Goal: Task Accomplishment & Management: Use online tool/utility

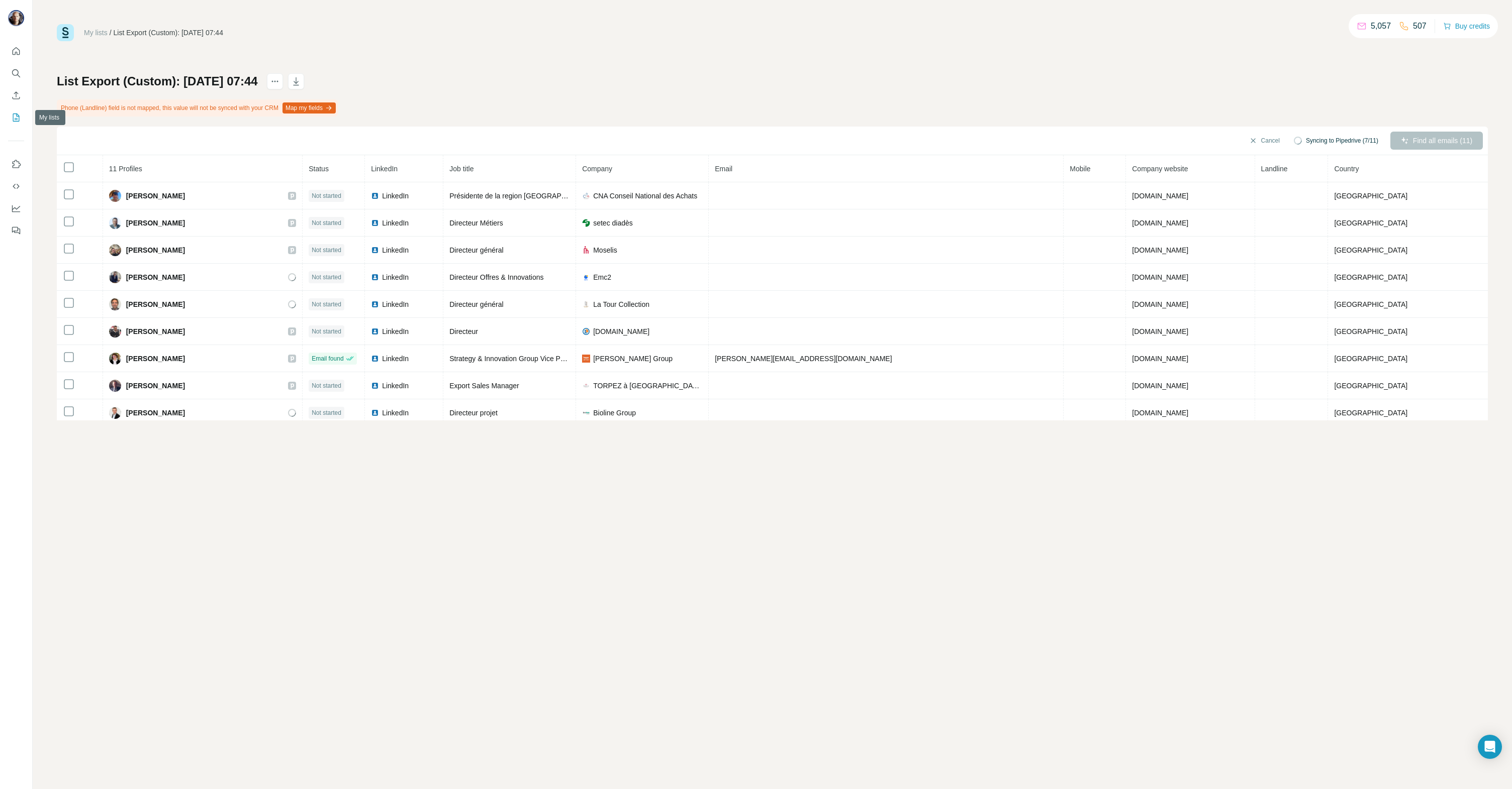
click at [17, 115] on icon "My lists" at bounding box center [16, 117] width 10 height 10
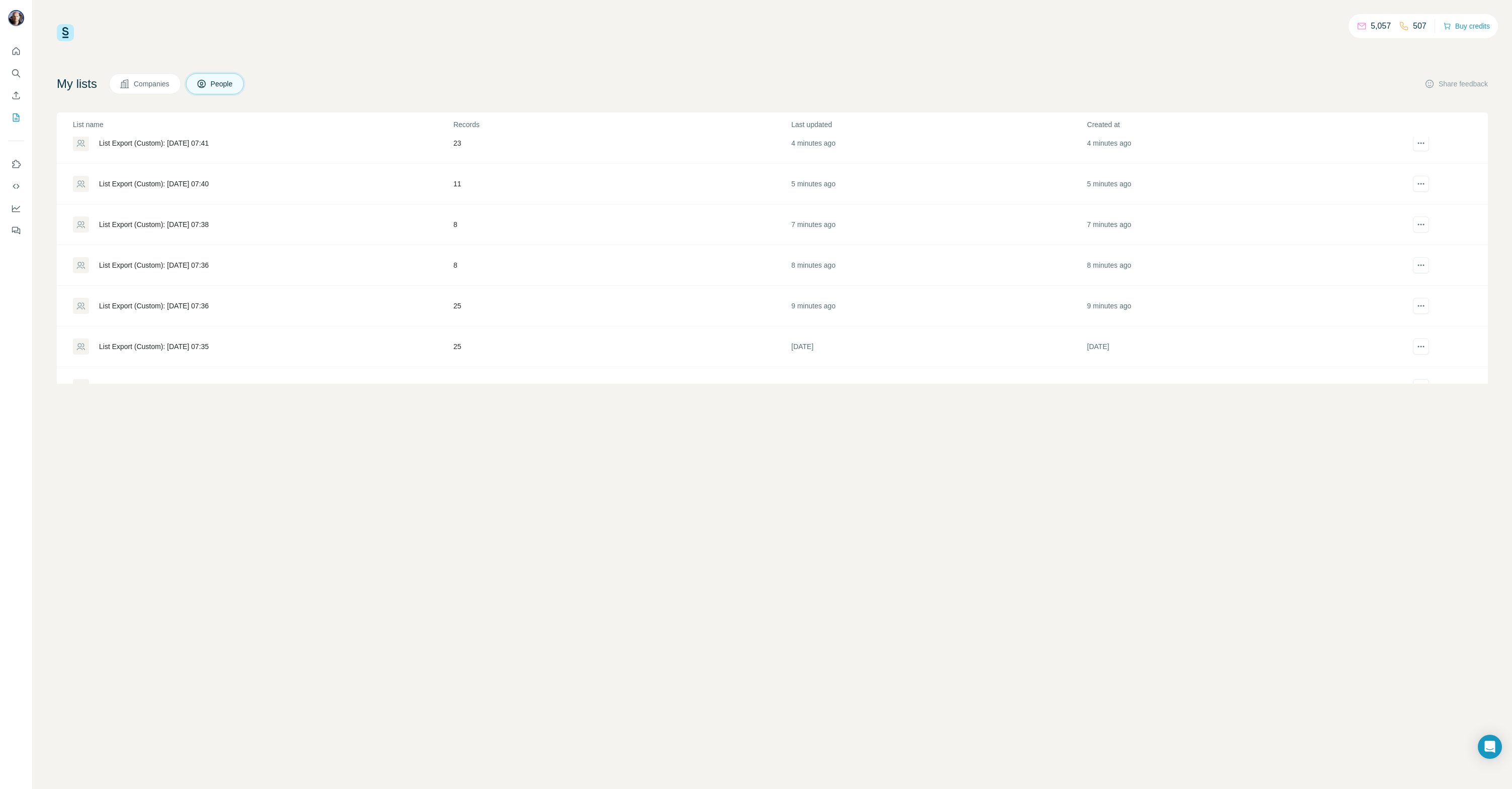
scroll to position [94, 0]
click at [208, 309] on div "List Export (Custom): [DATE] 07:36" at bounding box center [154, 307] width 110 height 10
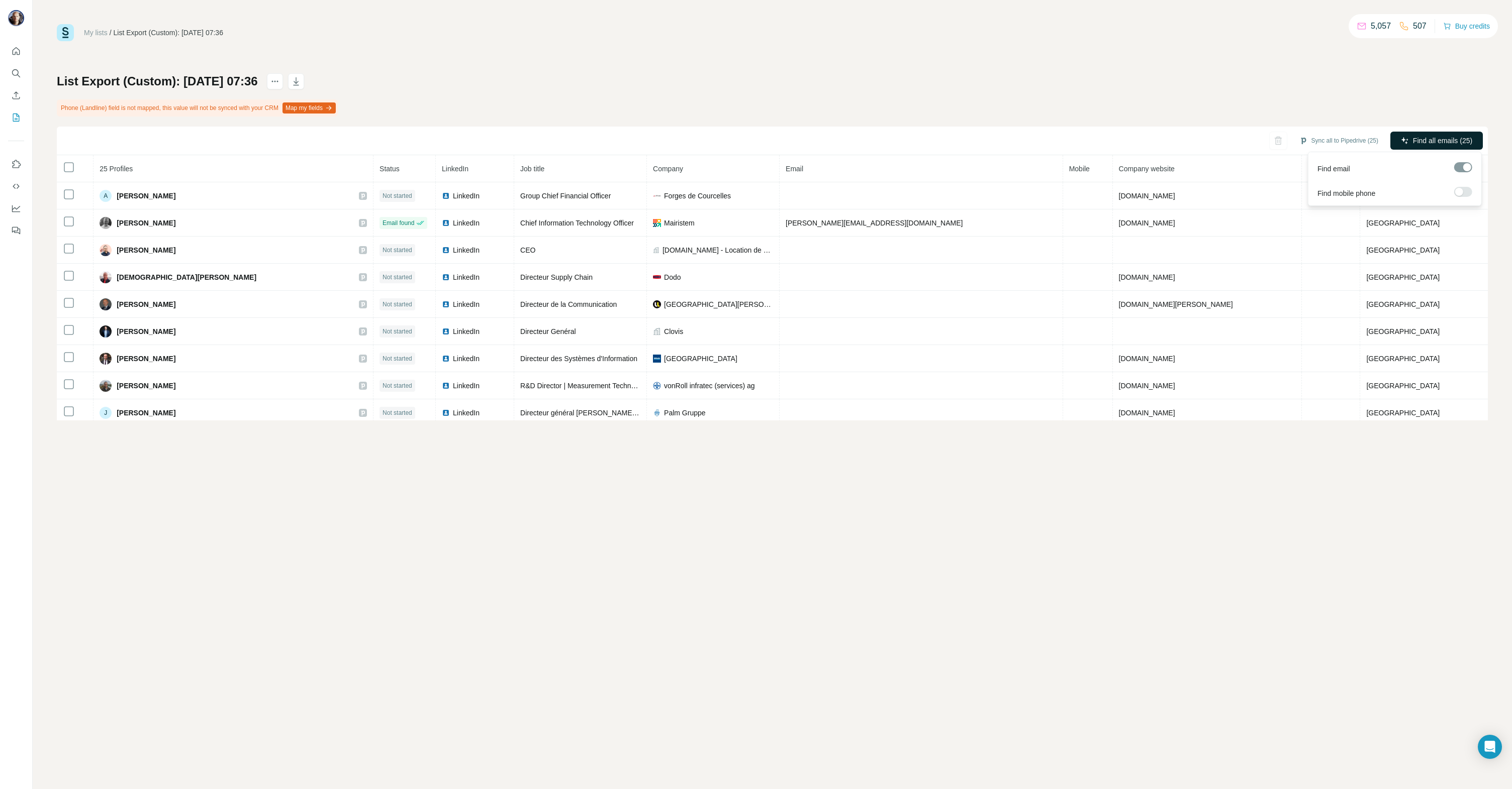
click at [1439, 141] on span "Find all emails (25)" at bounding box center [1443, 140] width 59 height 10
click at [19, 115] on icon "My lists" at bounding box center [17, 117] width 5 height 7
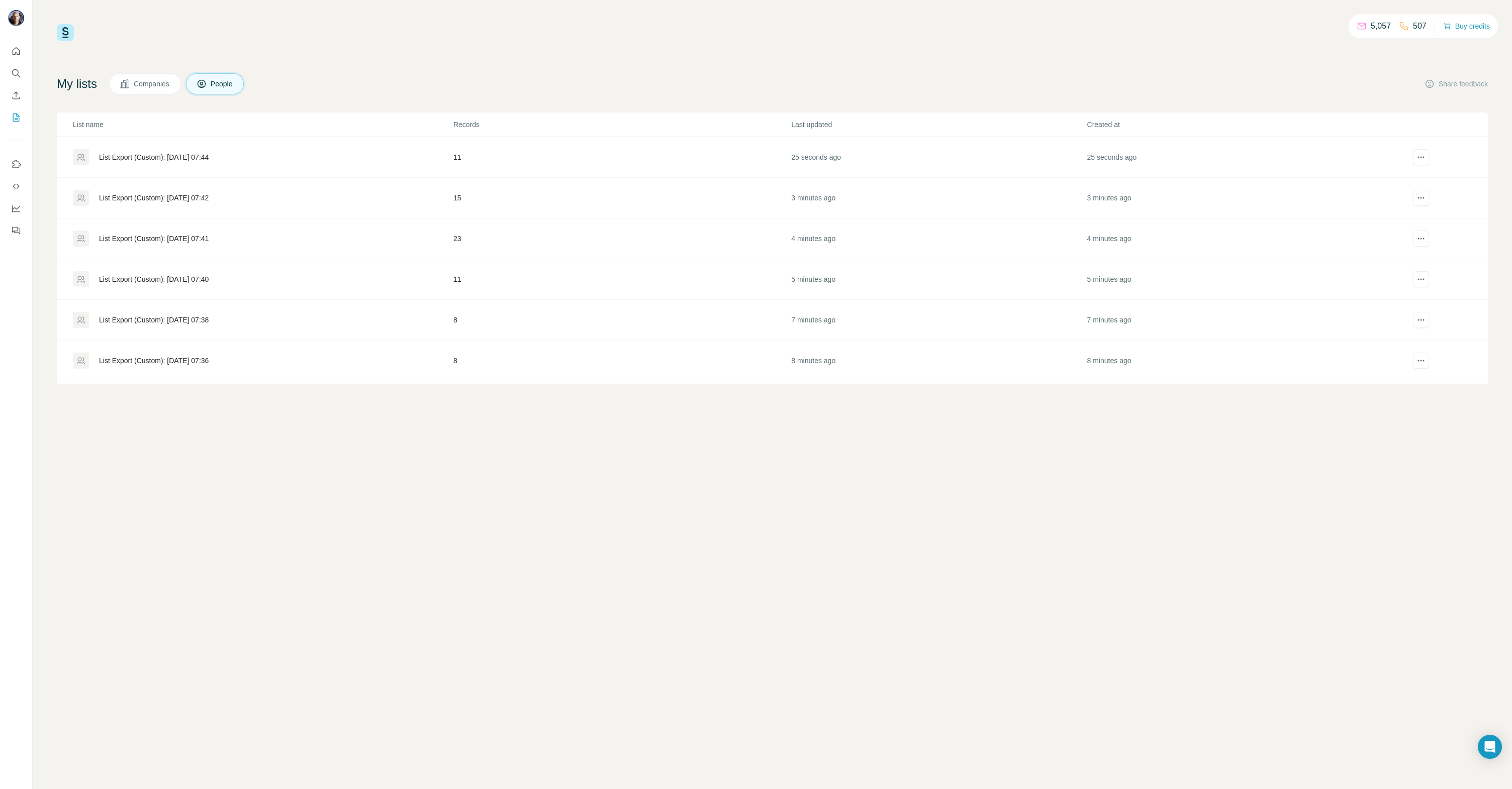
scroll to position [160, 0]
click at [195, 195] on div "List Export (Custom): [DATE] 07:36" at bounding box center [154, 200] width 110 height 10
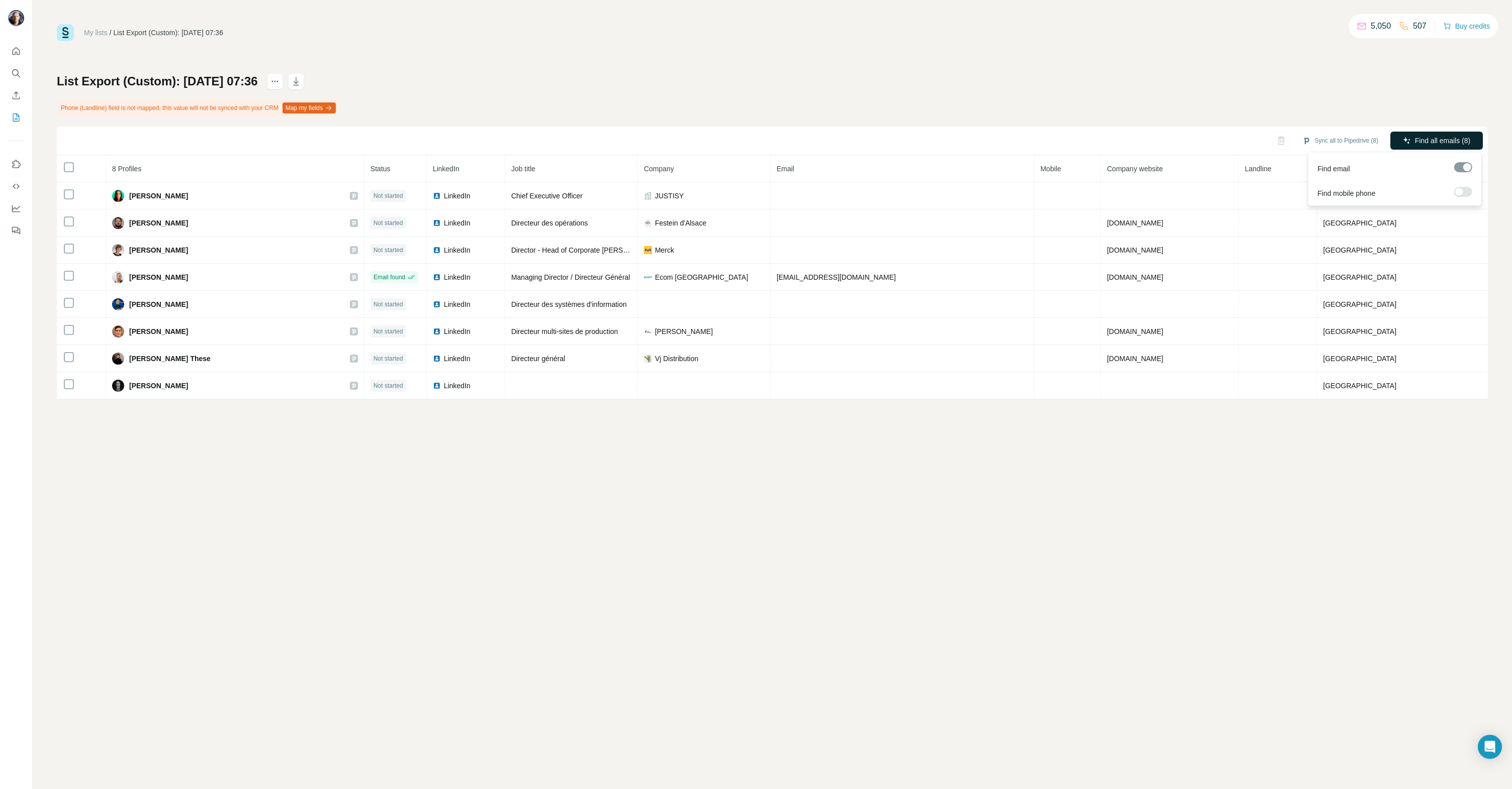
click at [1437, 135] on span "Find all emails (8)" at bounding box center [1443, 140] width 55 height 10
click at [15, 117] on icon "My lists" at bounding box center [16, 117] width 10 height 10
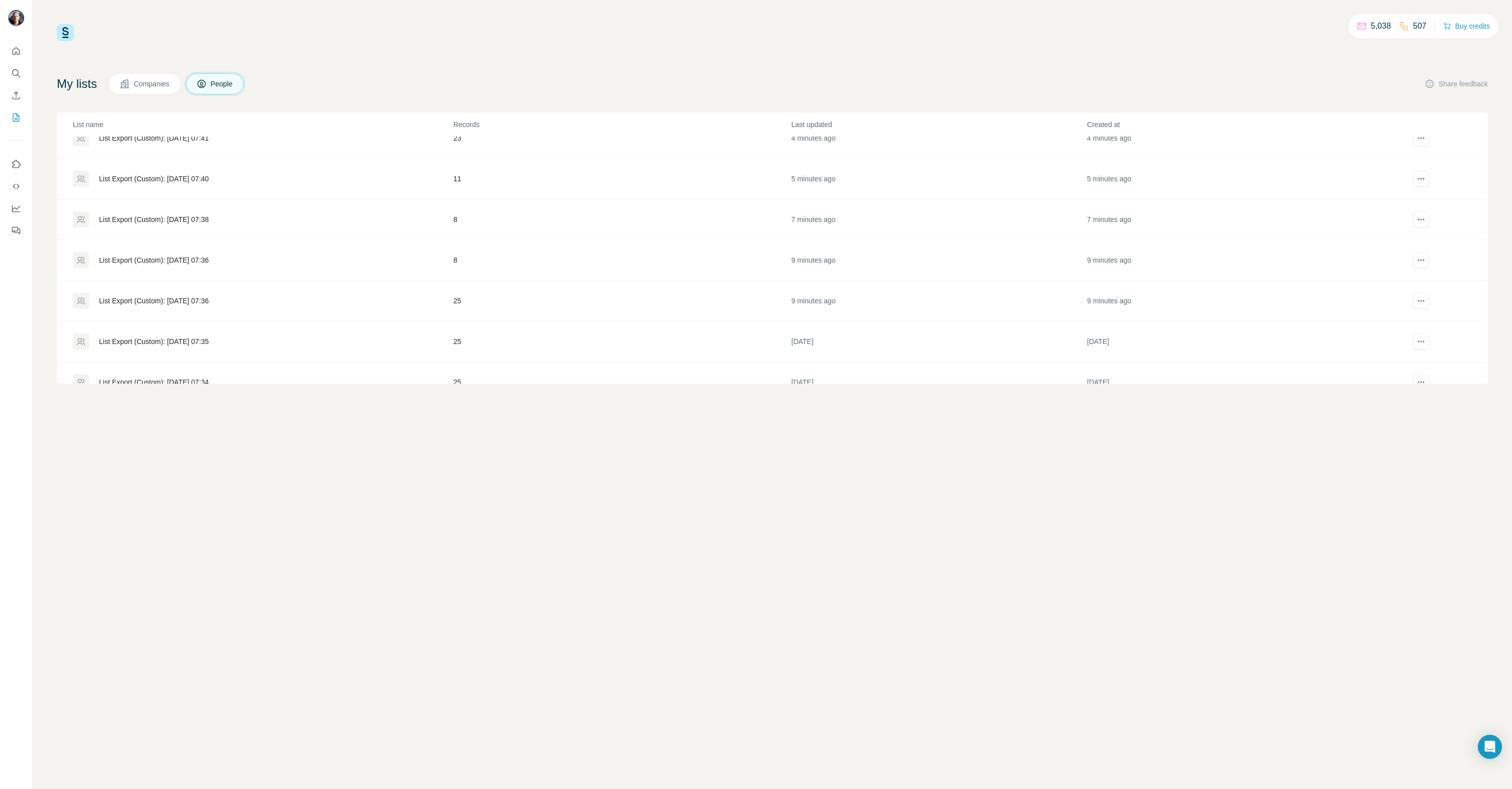
scroll to position [98, 0]
click at [206, 222] on div "List Export (Custom): [DATE] 07:38" at bounding box center [154, 222] width 110 height 10
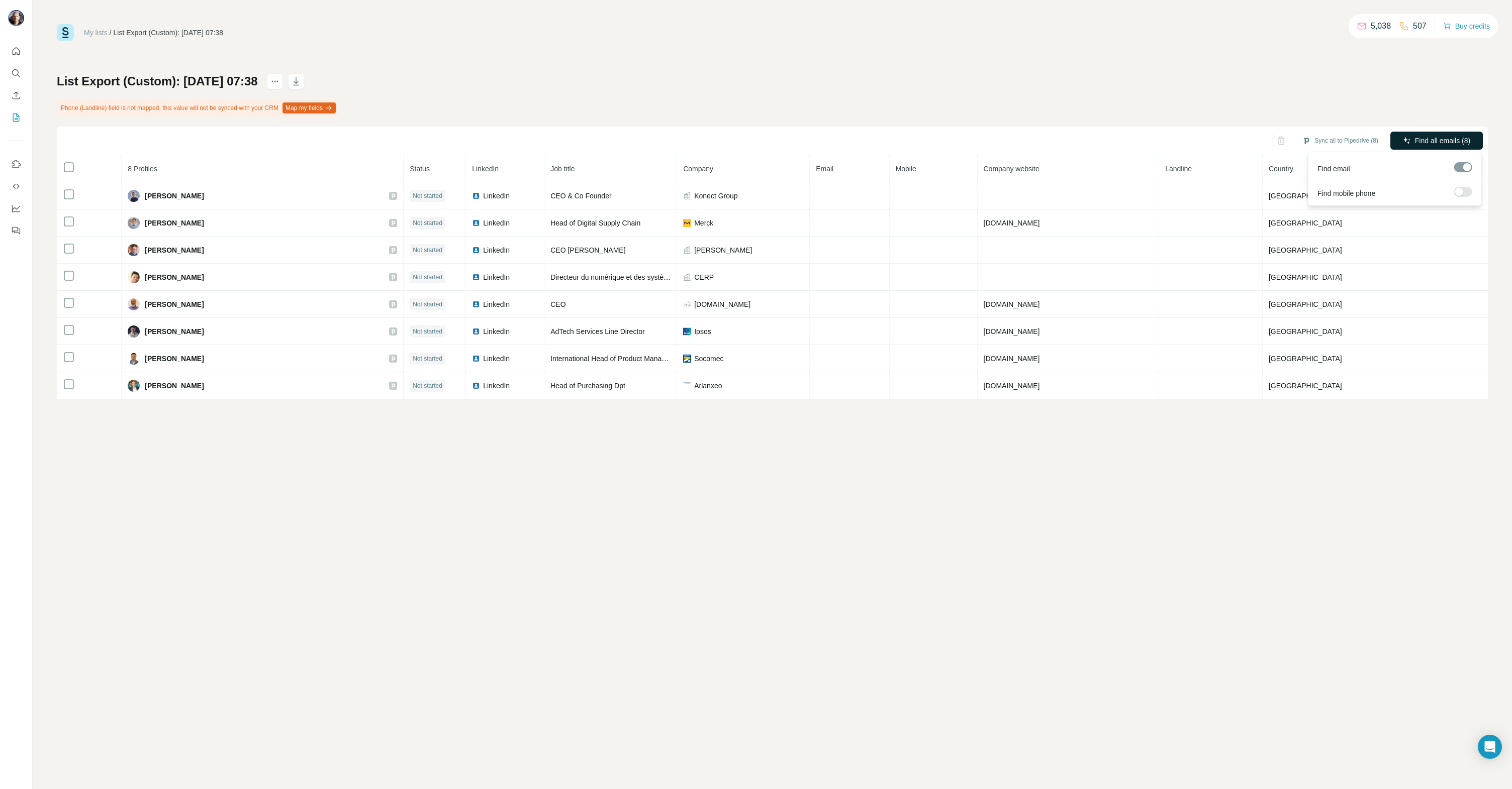
click at [1438, 141] on span "Find all emails (8)" at bounding box center [1443, 140] width 55 height 10
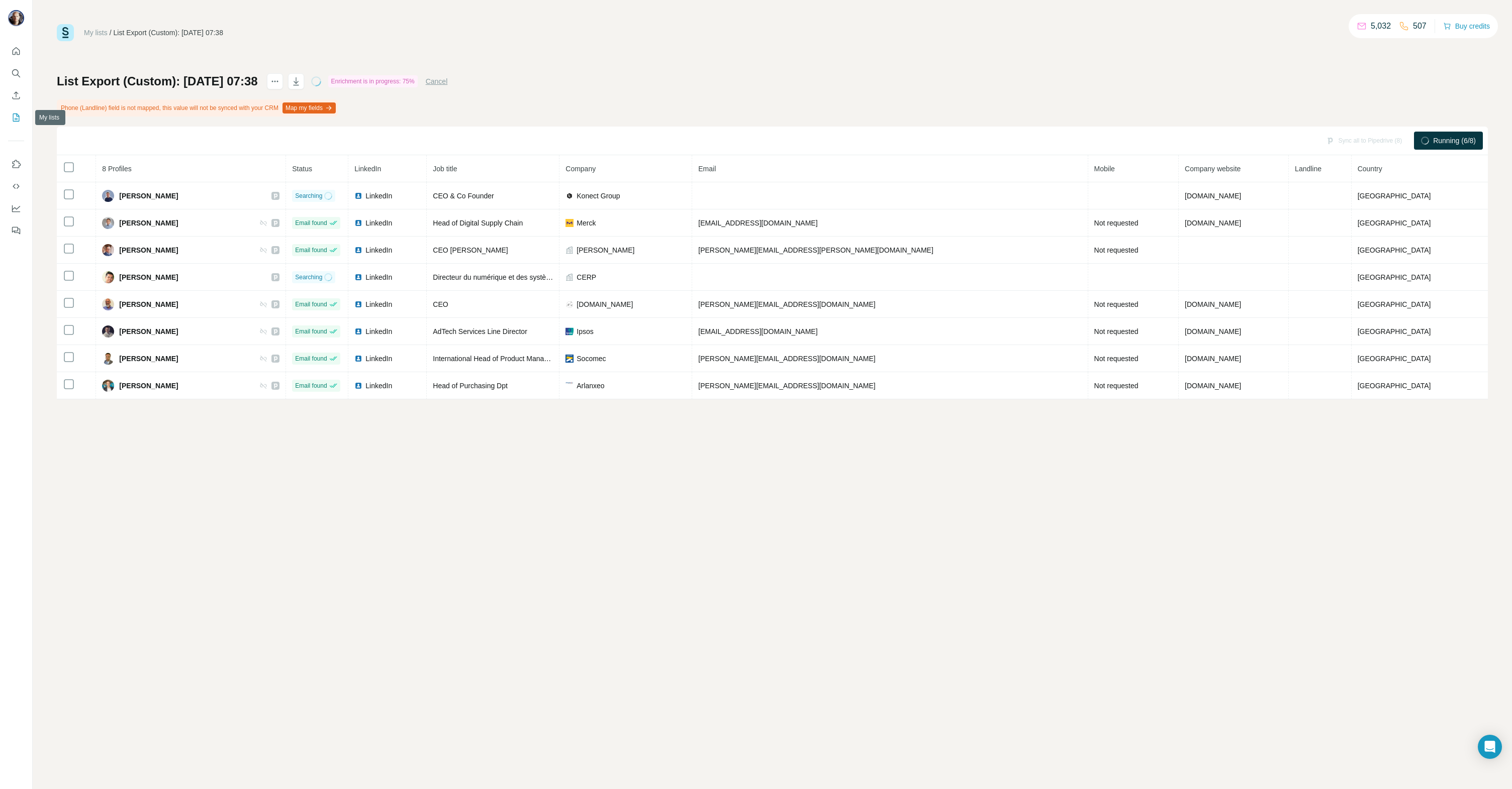
click at [13, 119] on icon "My lists" at bounding box center [16, 118] width 7 height 8
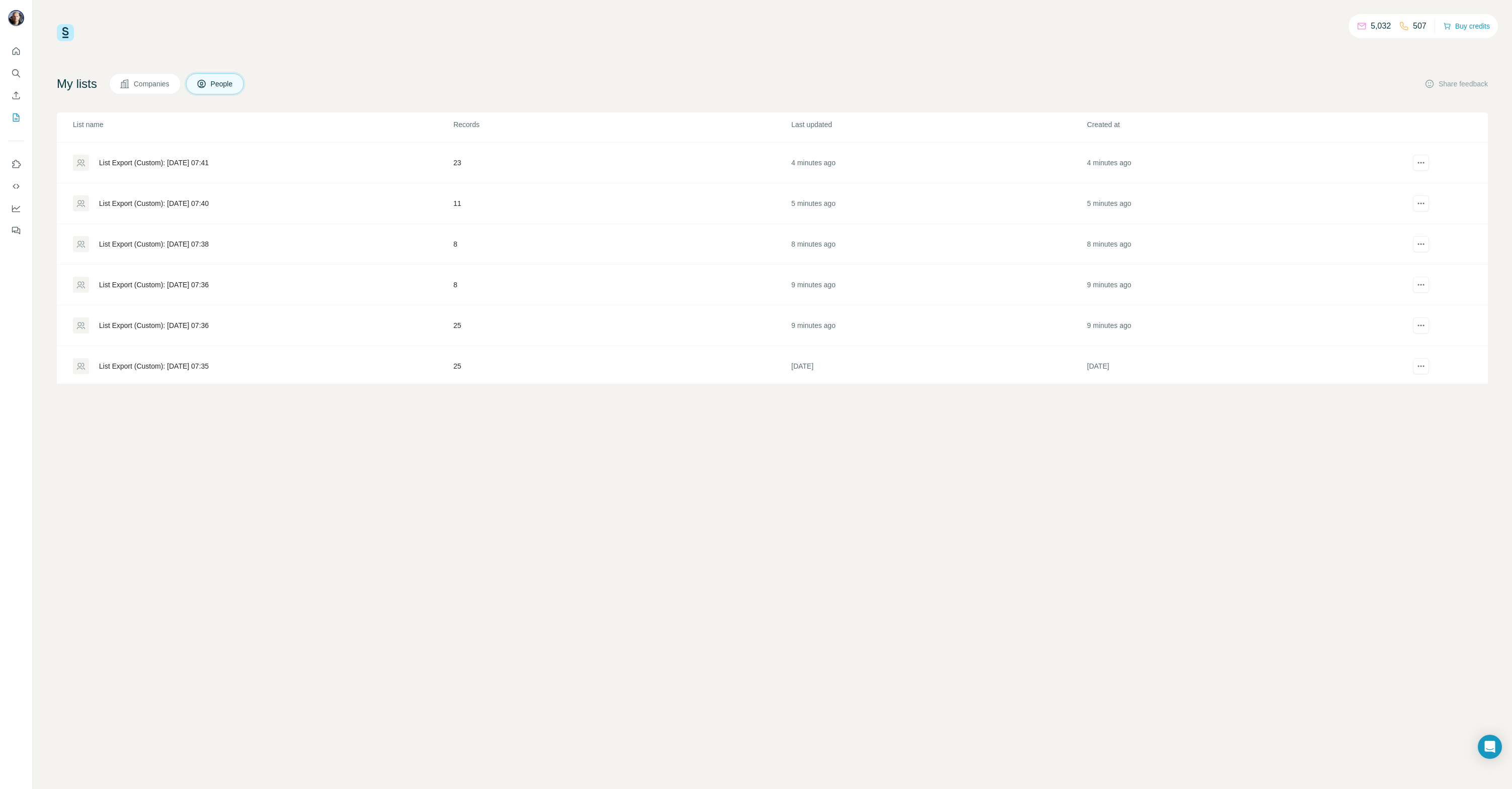
scroll to position [75, 0]
click at [197, 201] on div "List Export (Custom): [DATE] 07:40" at bounding box center [154, 204] width 110 height 10
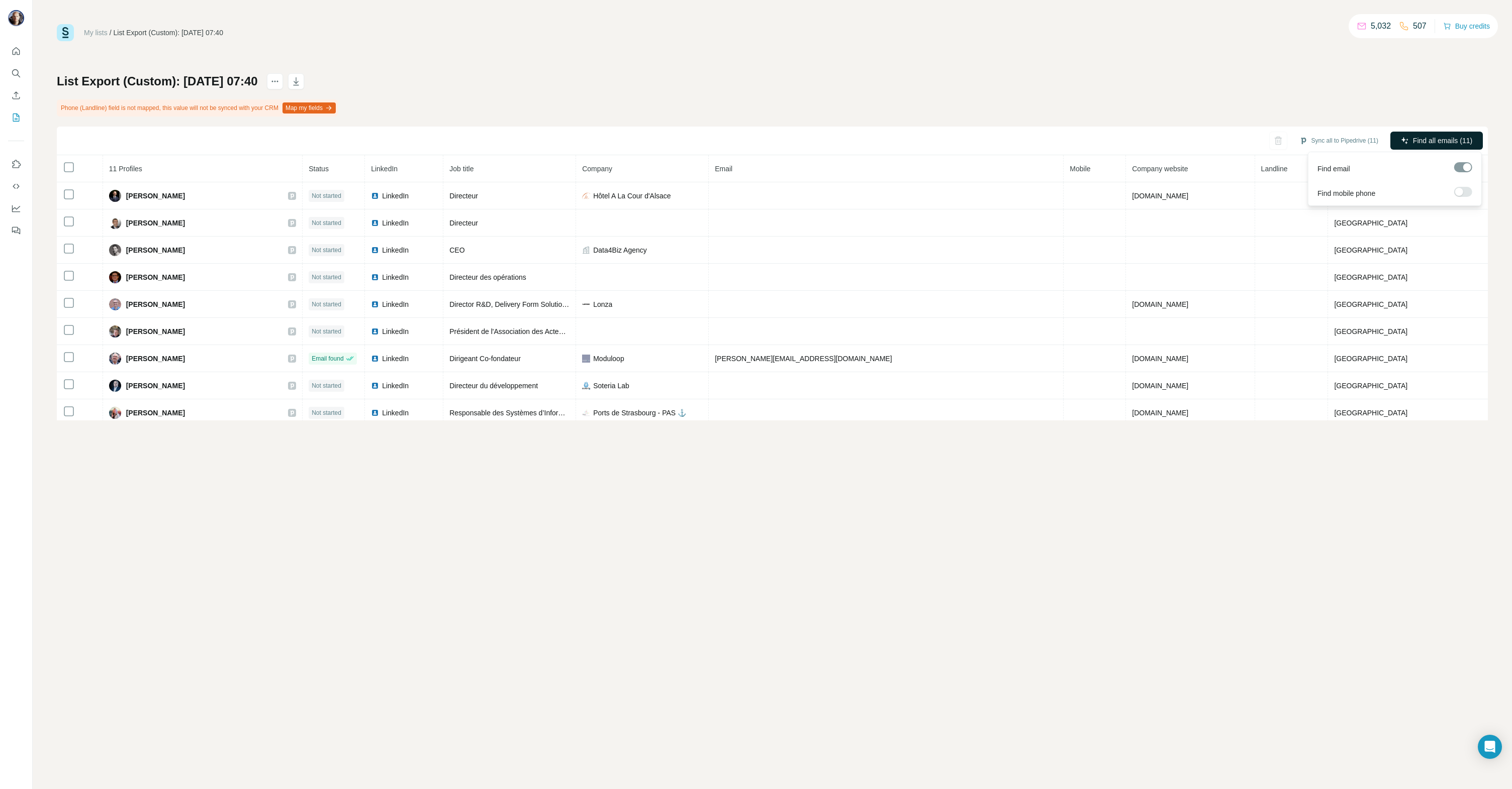
click at [1449, 140] on span "Find all emails (11)" at bounding box center [1443, 140] width 59 height 10
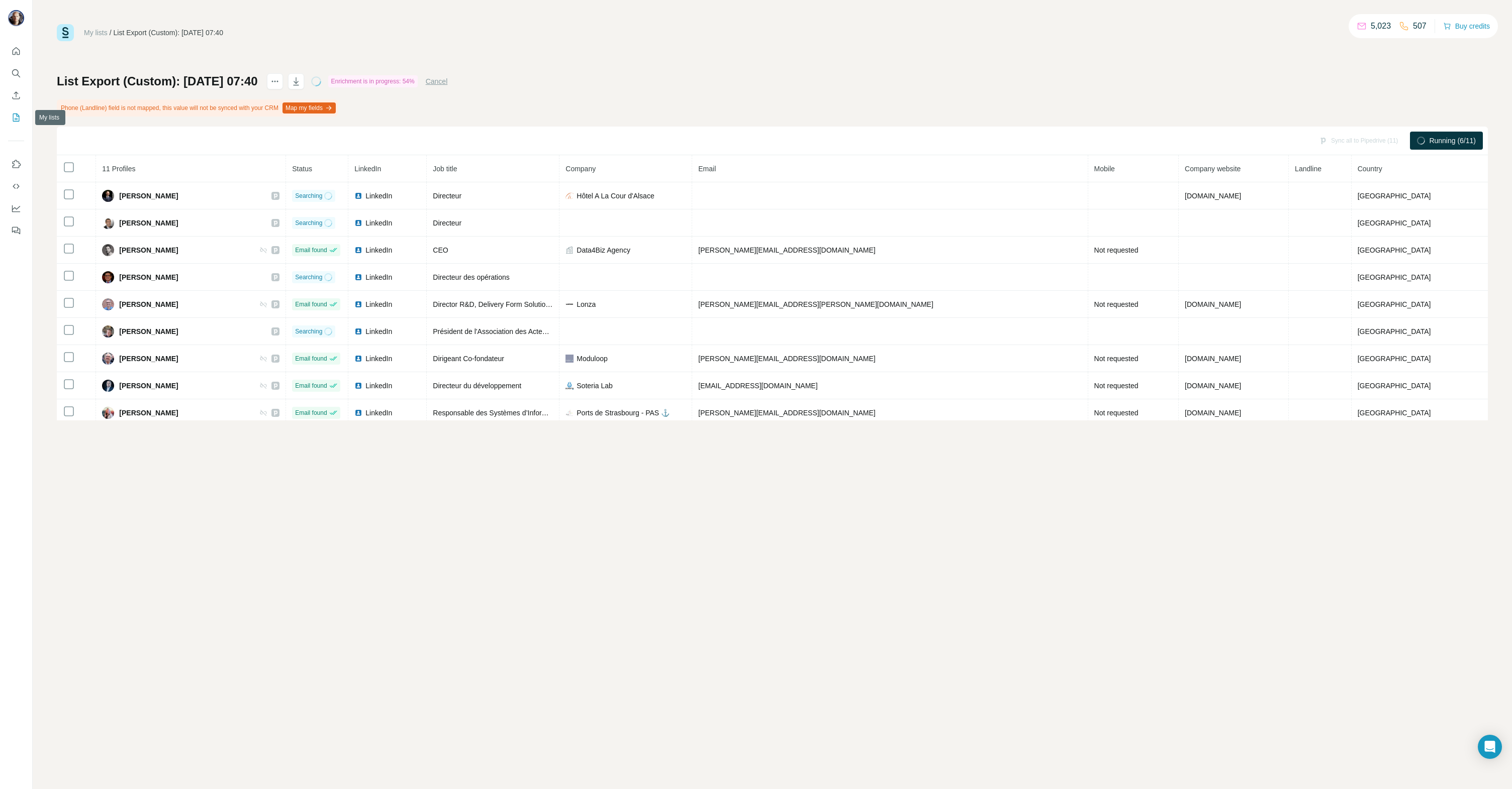
click at [20, 115] on icon "My lists" at bounding box center [16, 117] width 10 height 10
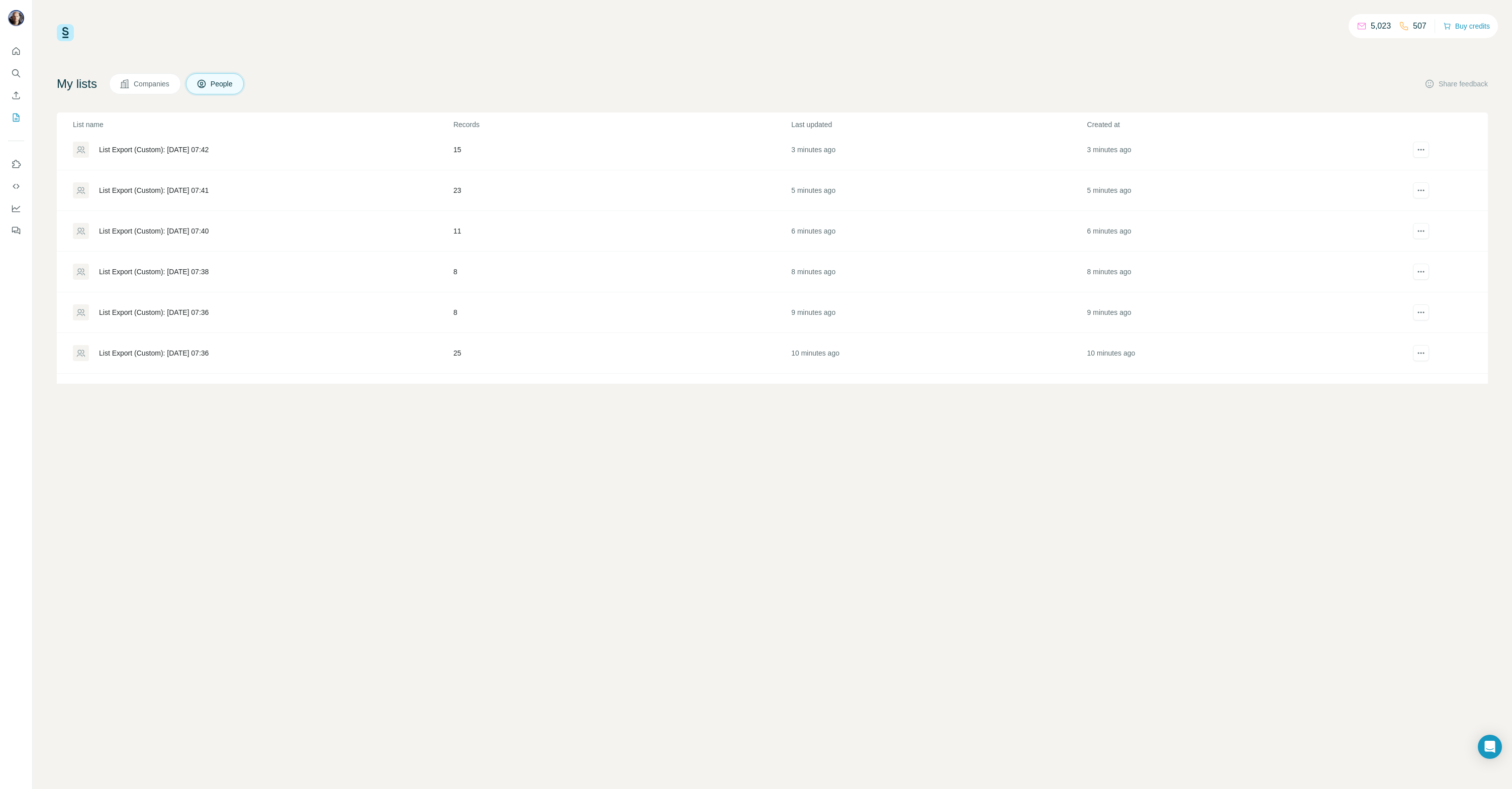
scroll to position [48, 0]
click at [187, 191] on div "List Export (Custom): [DATE] 07:41" at bounding box center [154, 191] width 110 height 10
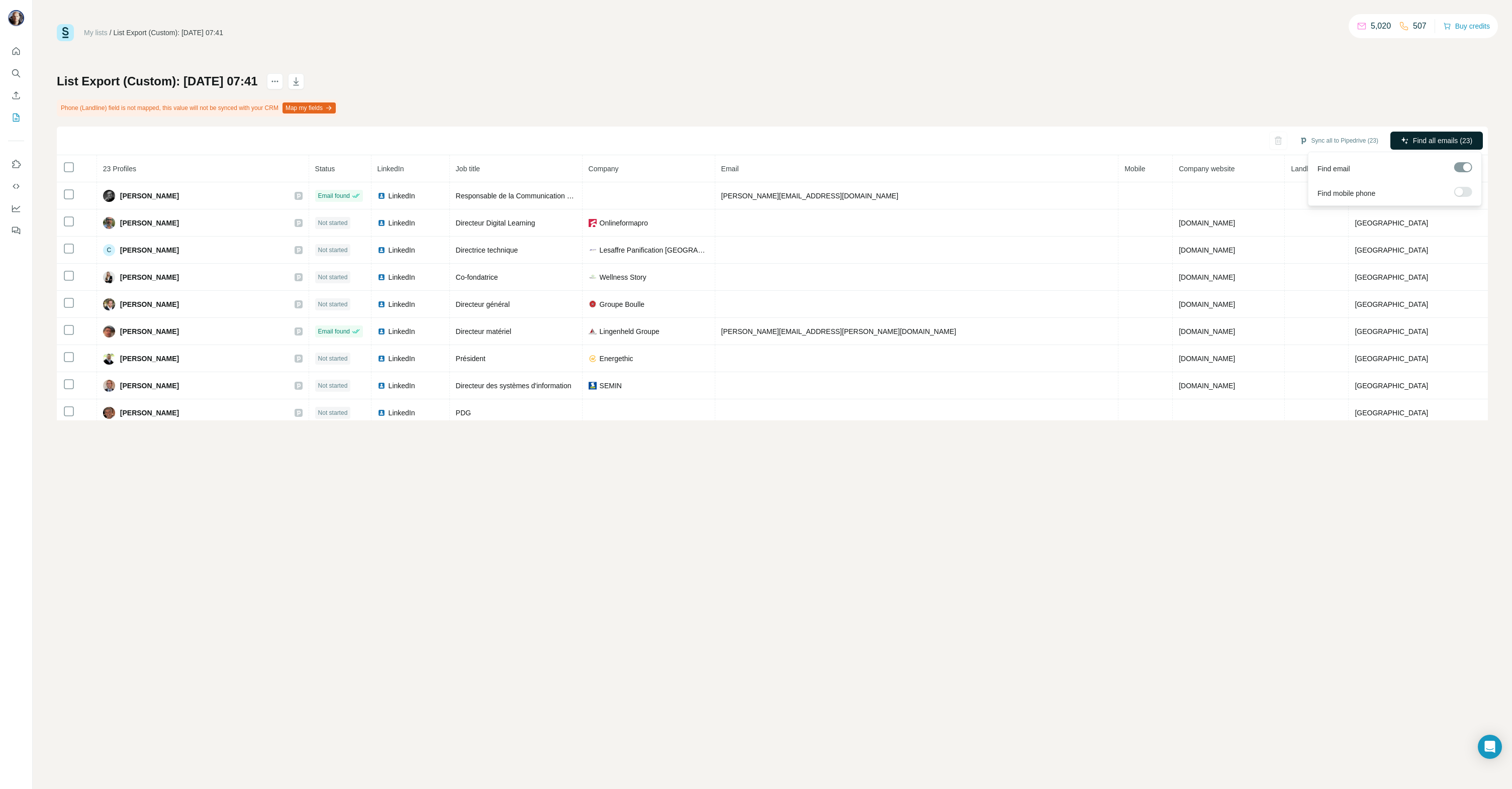
click at [1435, 143] on span "Find all emails (23)" at bounding box center [1443, 140] width 59 height 10
click at [18, 117] on icon "My lists" at bounding box center [16, 117] width 10 height 10
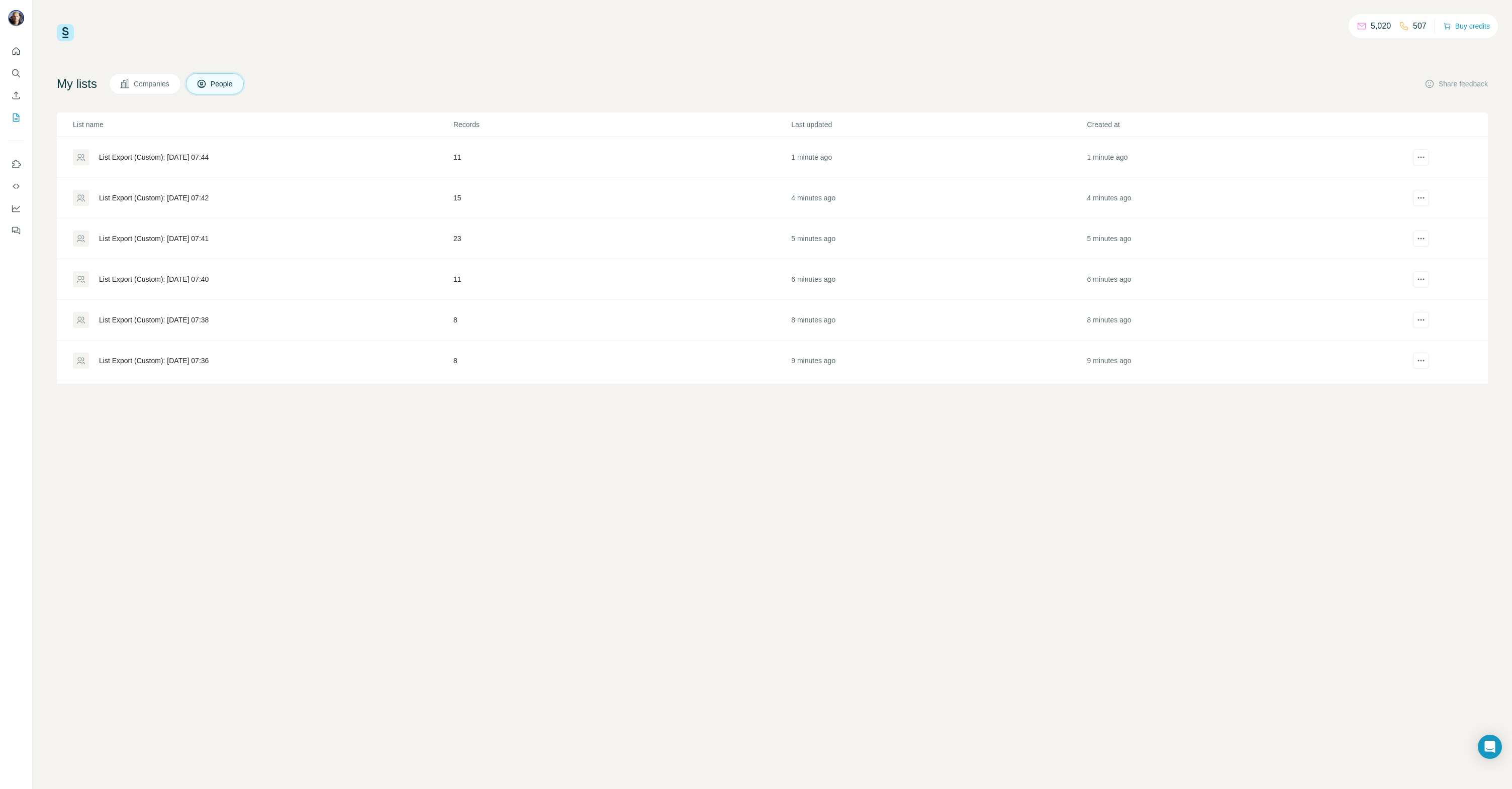
click at [206, 195] on div "List Export (Custom): [DATE] 07:42" at bounding box center [154, 197] width 110 height 10
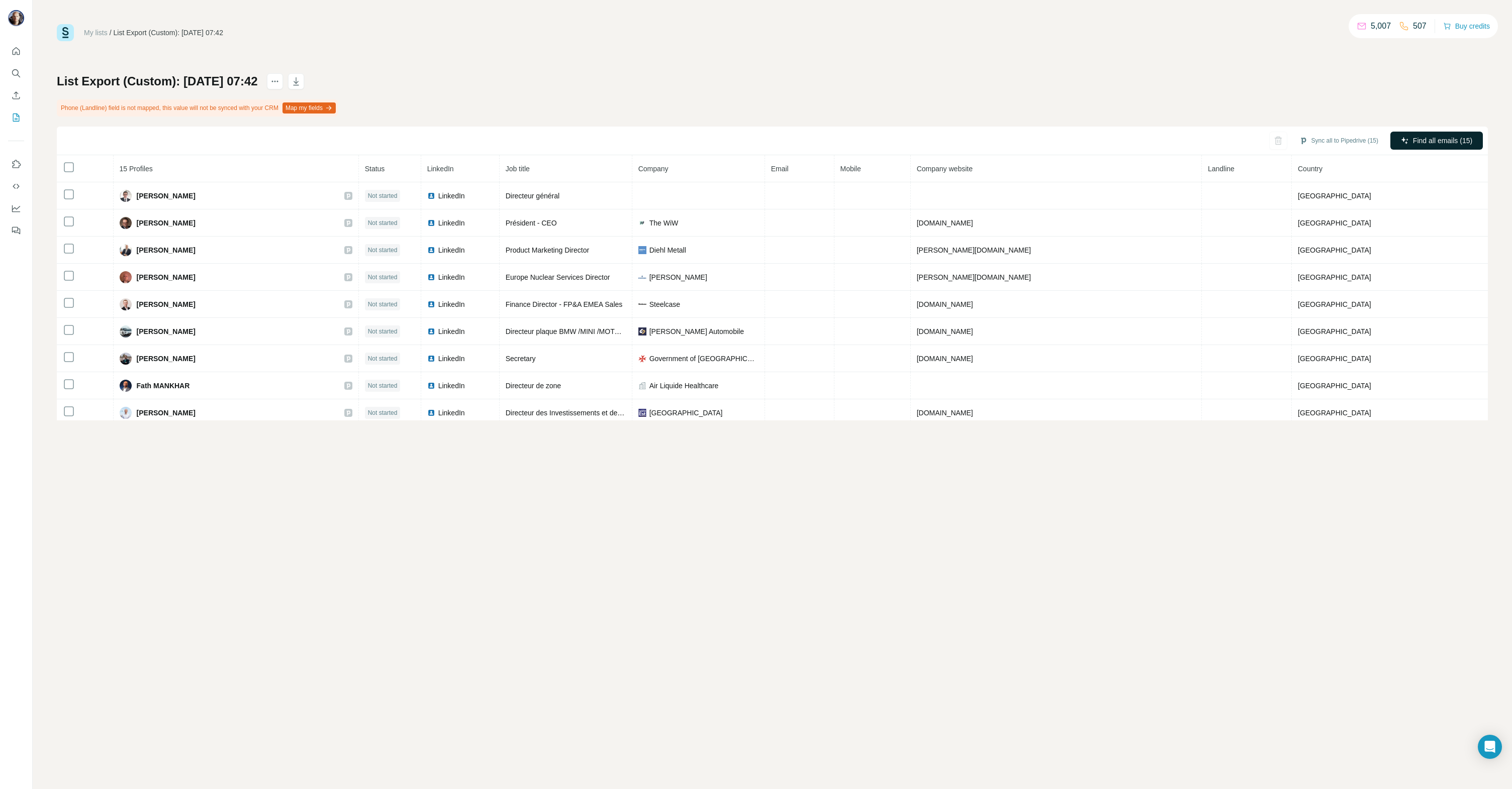
click at [1424, 143] on span "Find all emails (15)" at bounding box center [1443, 140] width 59 height 10
click at [1424, 141] on div "Sync all to Pipedrive (15)" at bounding box center [1379, 140] width 93 height 18
click at [749, 84] on div "List Export (Custom): [DATE] 07:42 Enrichment is in progress: 0% Cancel Phone (…" at bounding box center [772, 247] width 1431 height 347
click at [16, 117] on icon "My lists" at bounding box center [16, 117] width 10 height 10
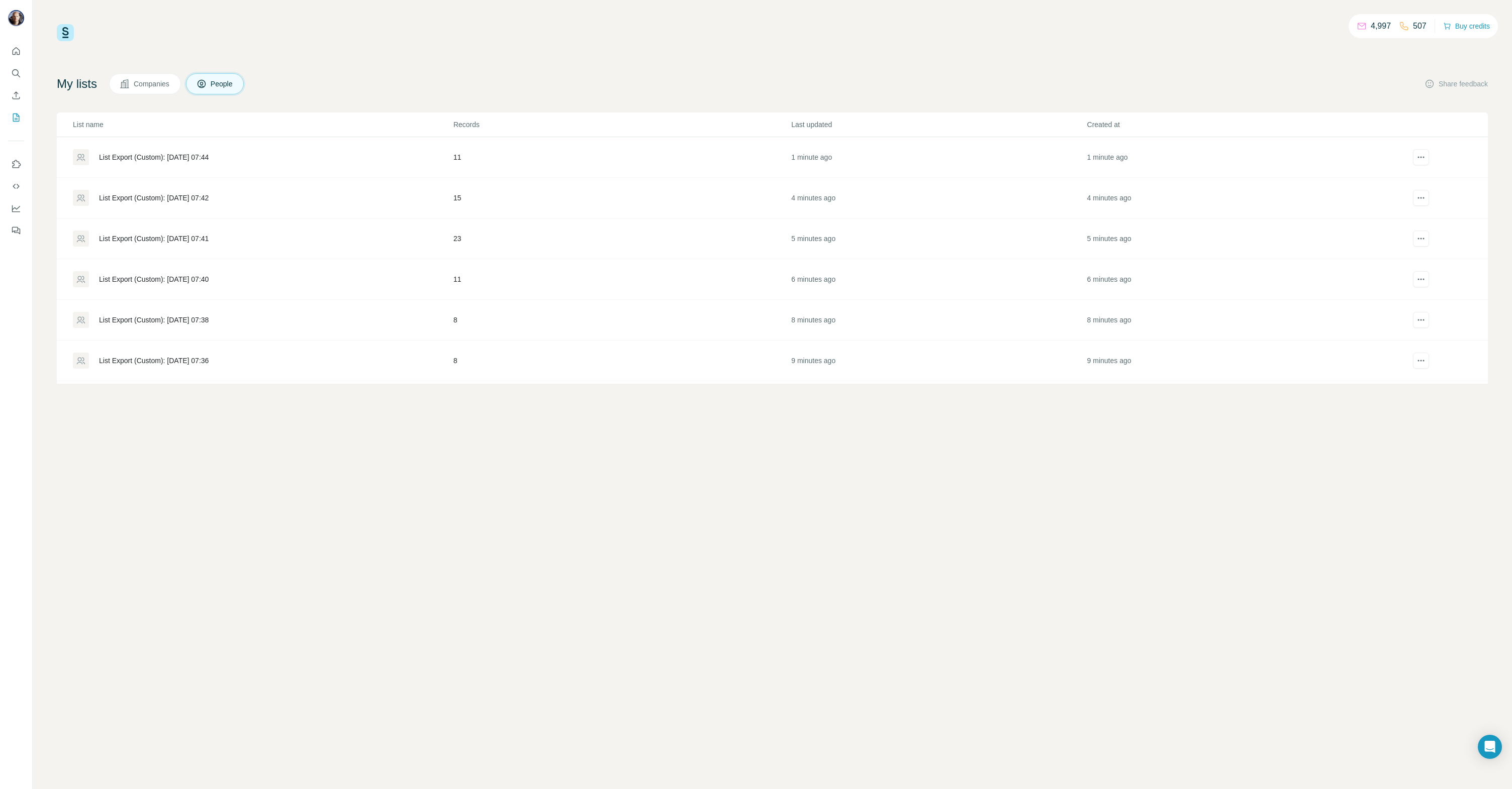
click at [193, 150] on div "List Export (Custom): [DATE] 07:44" at bounding box center [262, 157] width 380 height 16
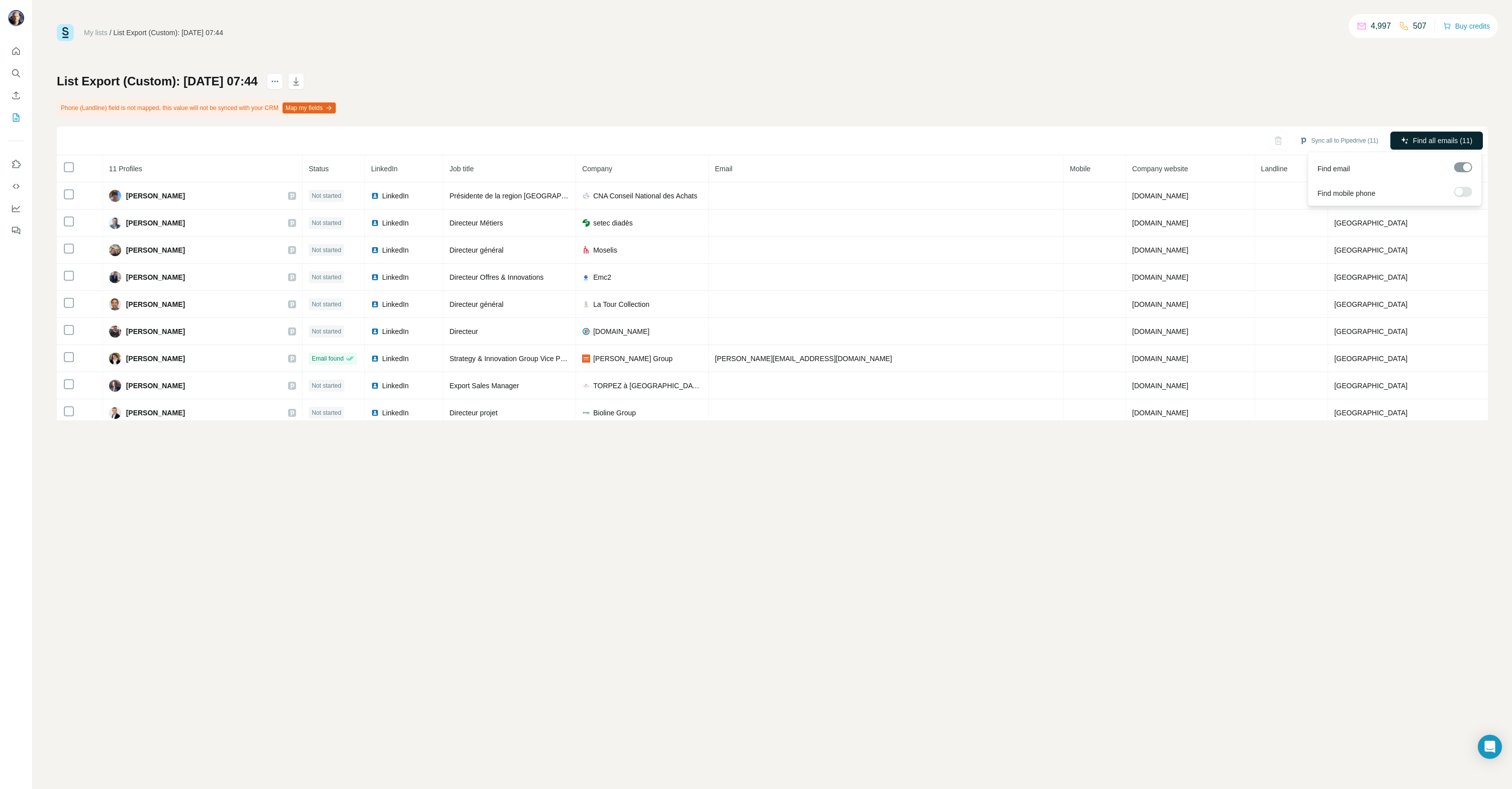
click at [1423, 141] on span "Find all emails (11)" at bounding box center [1443, 140] width 59 height 10
click at [16, 119] on icon "My lists" at bounding box center [17, 117] width 5 height 7
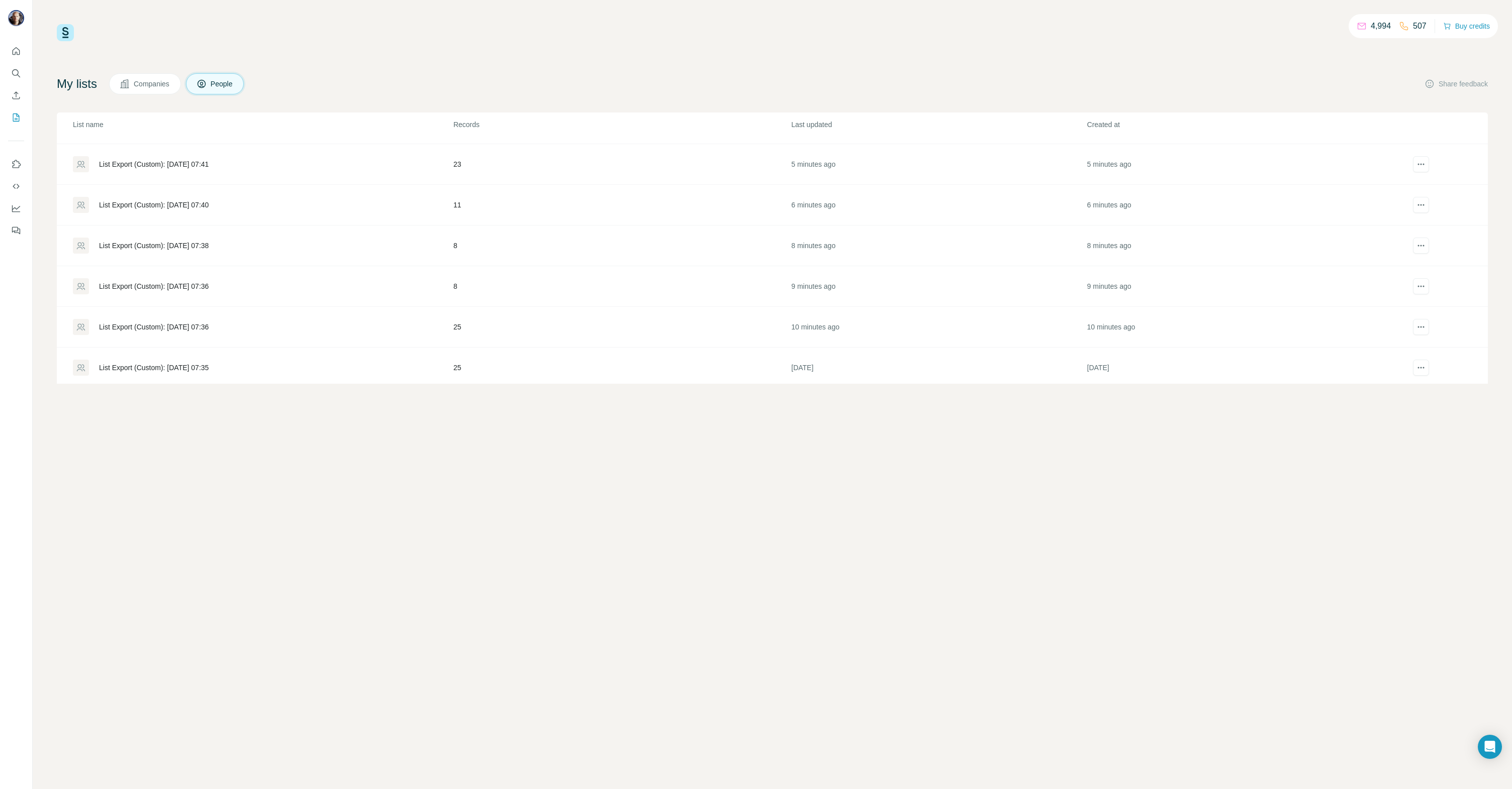
scroll to position [72, 0]
click at [189, 329] on div "List Export (Custom): [DATE] 07:36" at bounding box center [154, 329] width 110 height 10
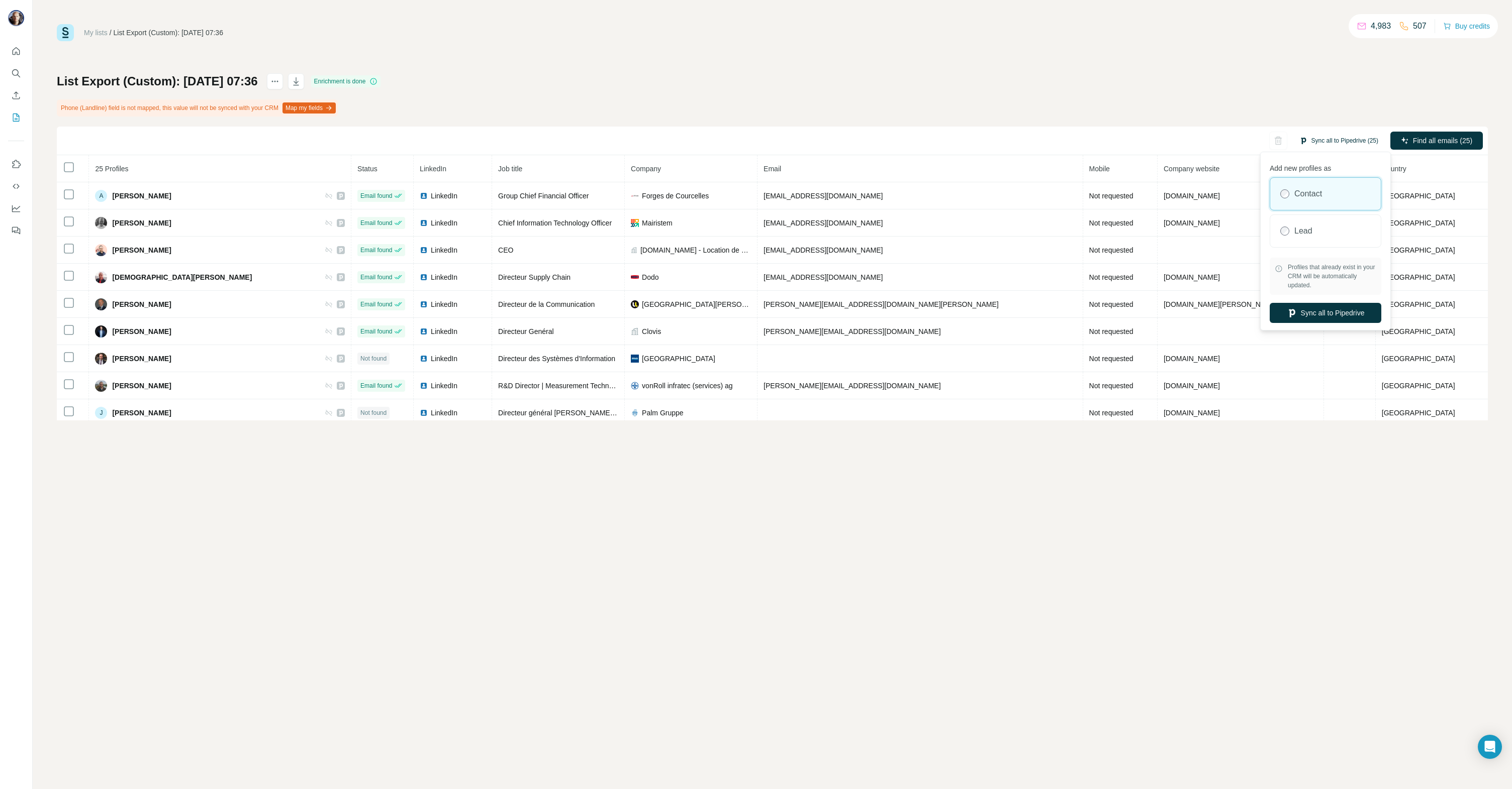
click at [1319, 139] on button "Sync all to Pipedrive (25)" at bounding box center [1339, 141] width 93 height 15
click at [1318, 319] on button "Sync all to Pipedrive" at bounding box center [1325, 313] width 112 height 20
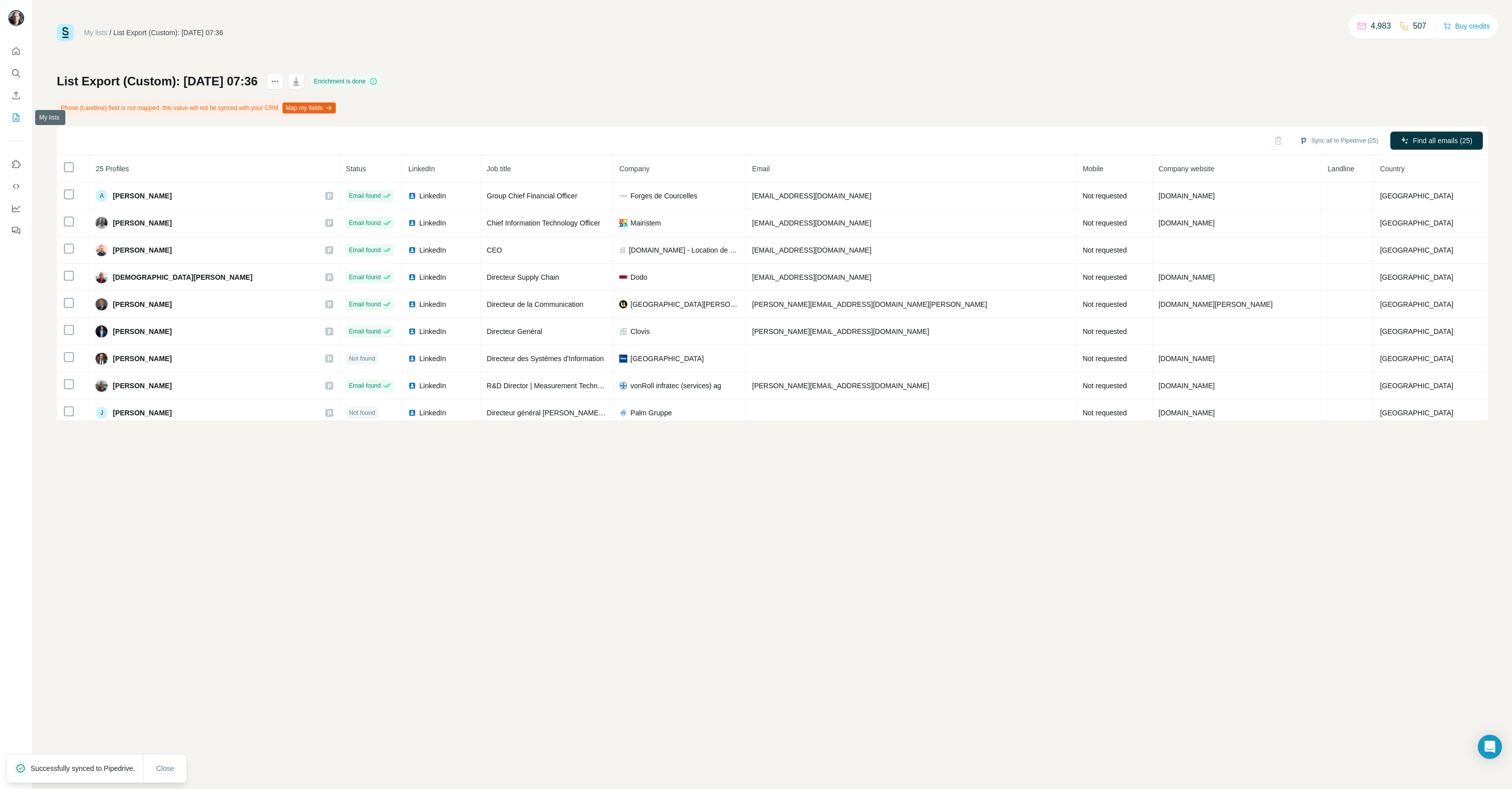
click at [18, 115] on icon "My lists" at bounding box center [16, 117] width 10 height 10
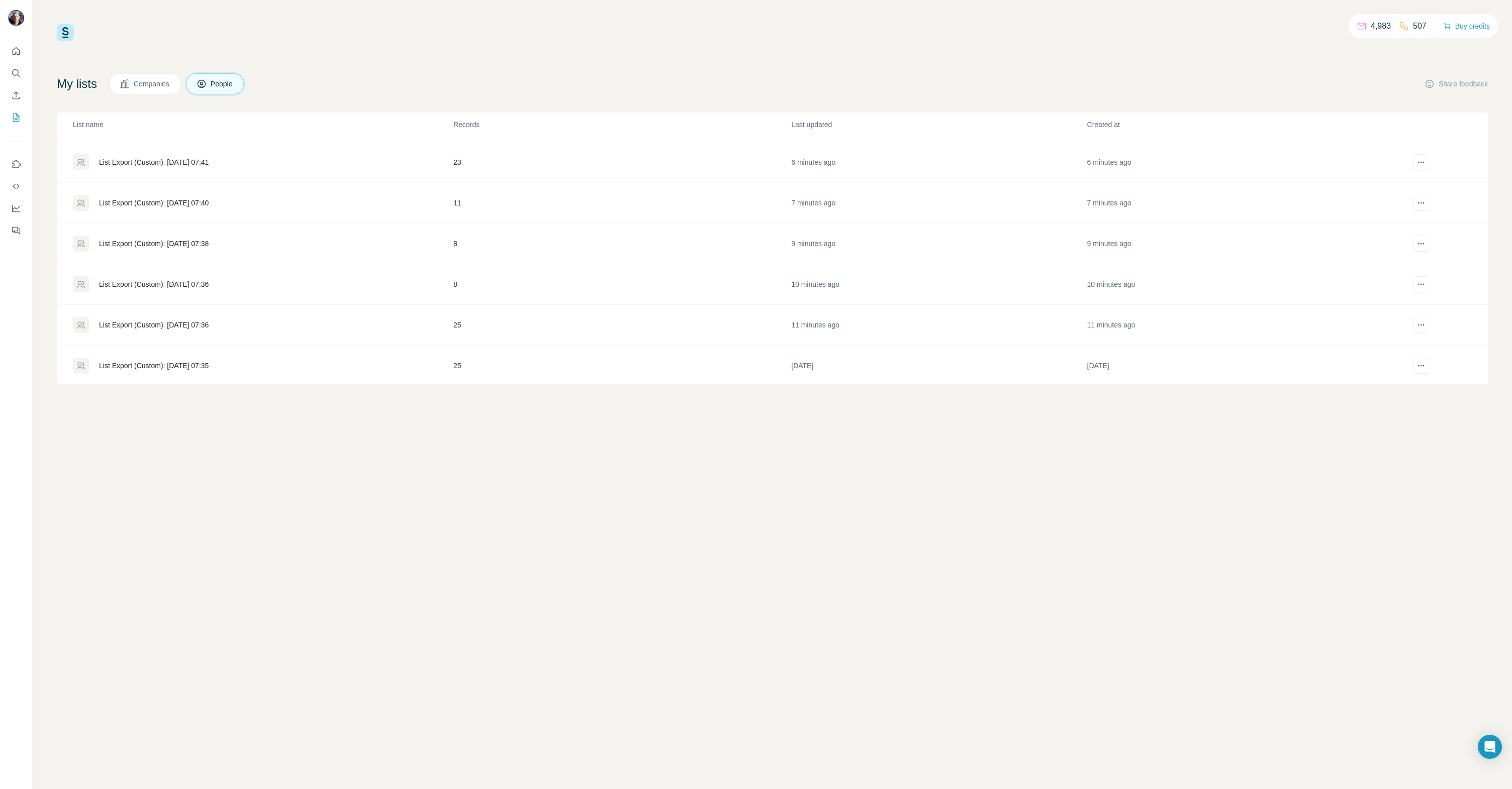
scroll to position [67, 0]
click at [196, 291] on div "List Export (Custom): [DATE] 07:36" at bounding box center [154, 293] width 110 height 10
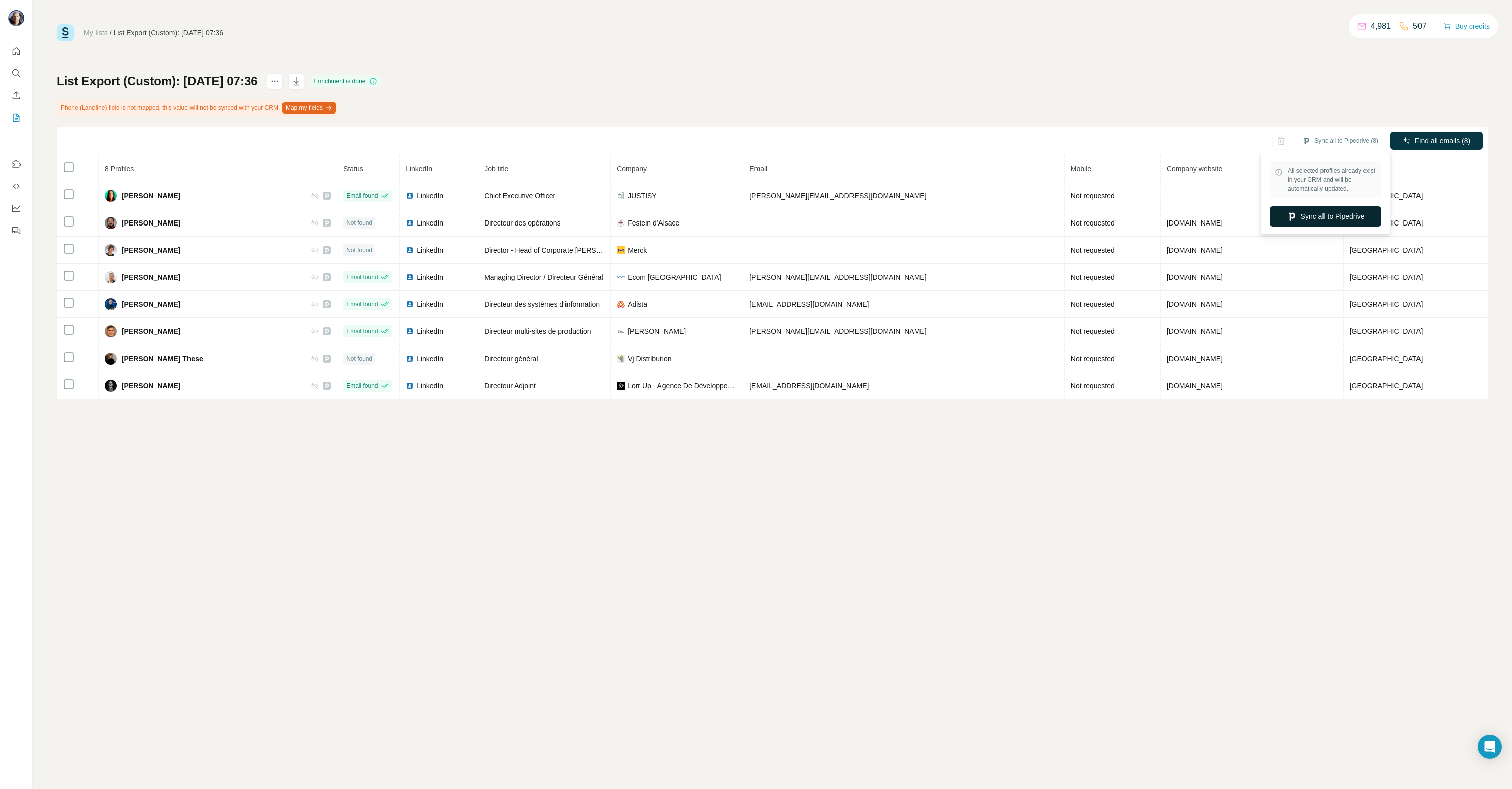
click at [1307, 212] on button "Sync all to Pipedrive" at bounding box center [1325, 216] width 112 height 20
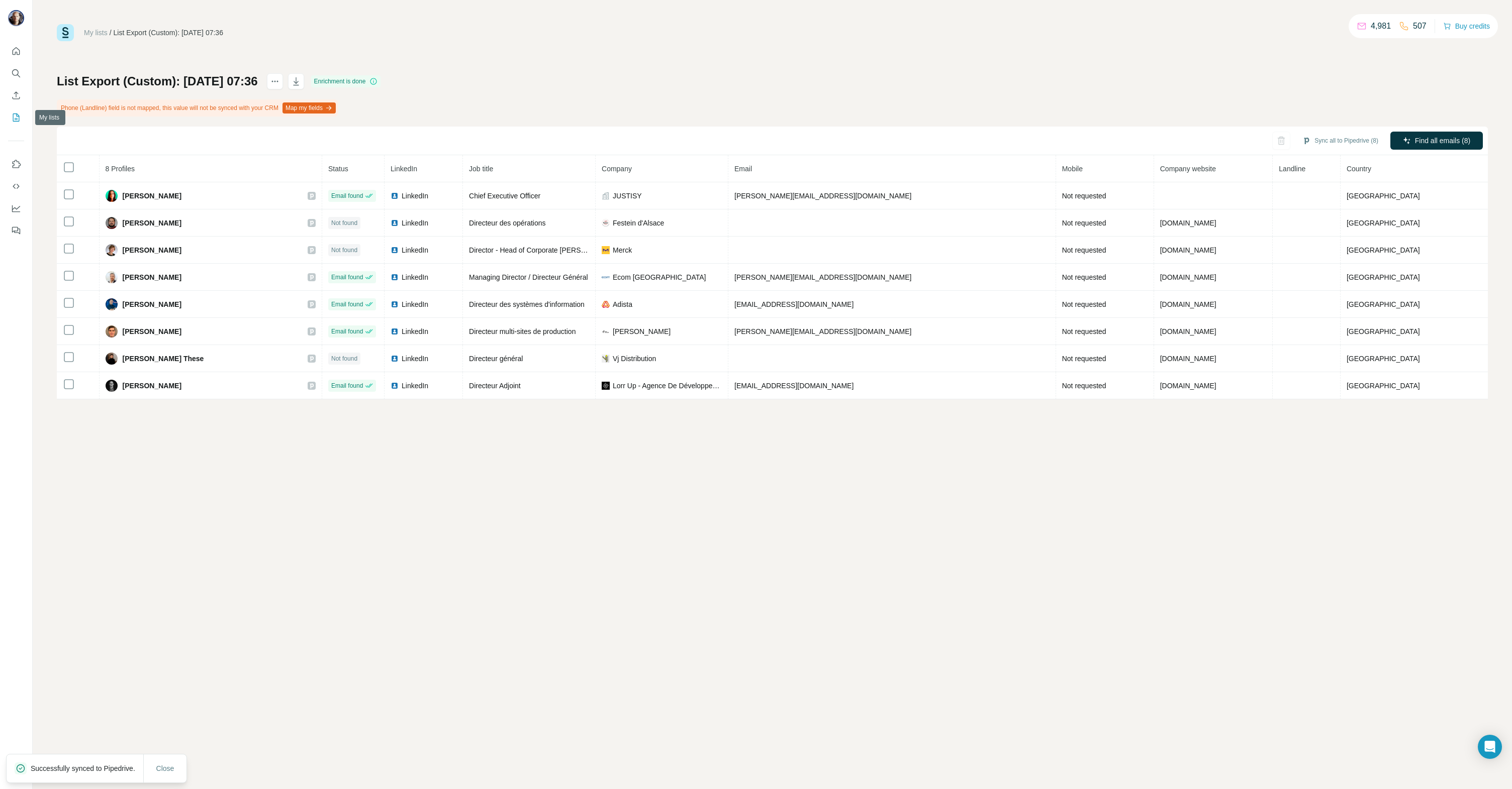
click at [22, 115] on button "My lists" at bounding box center [16, 117] width 16 height 18
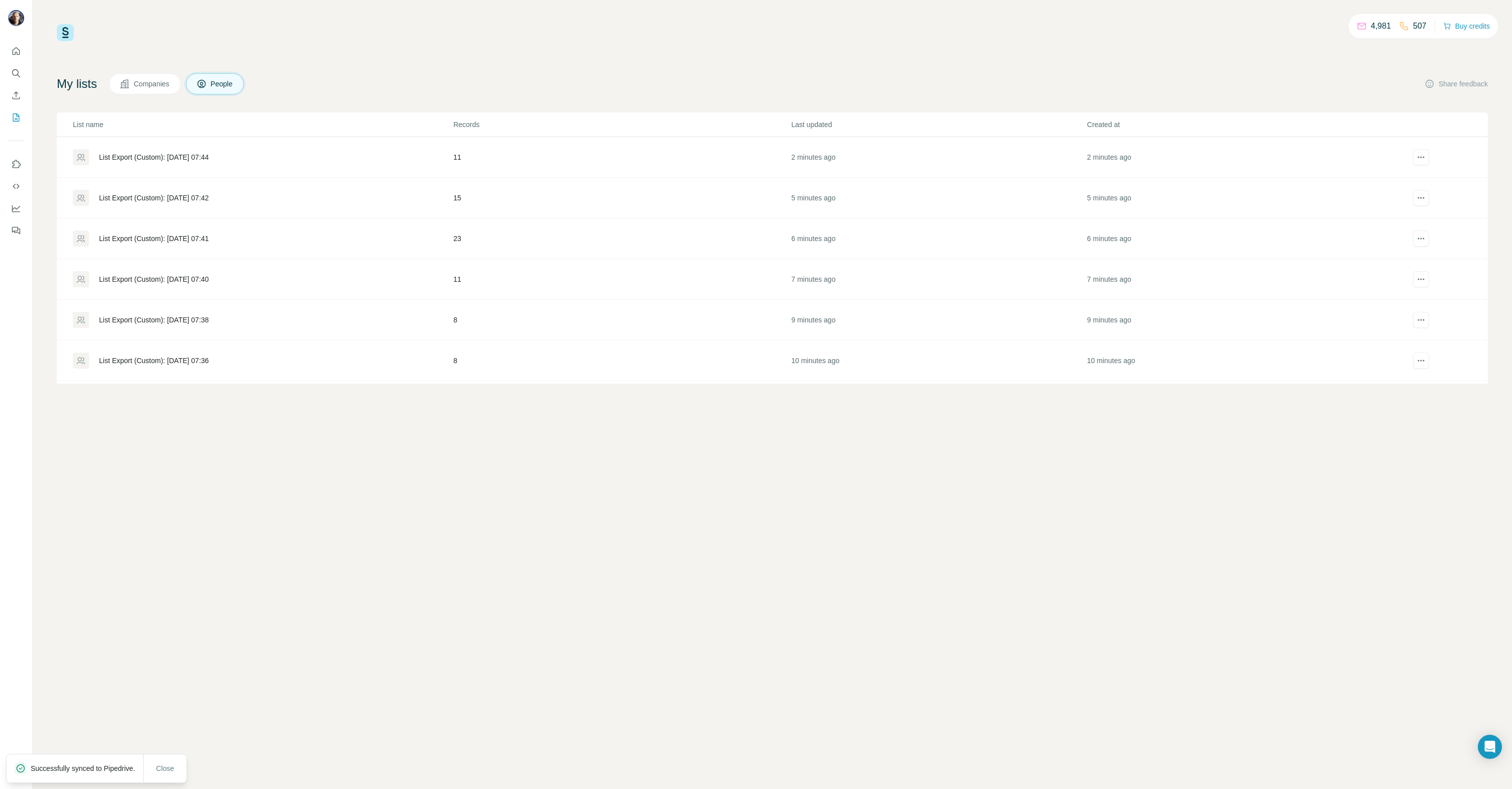
click at [199, 317] on div "List Export (Custom): [DATE] 07:38" at bounding box center [154, 319] width 110 height 10
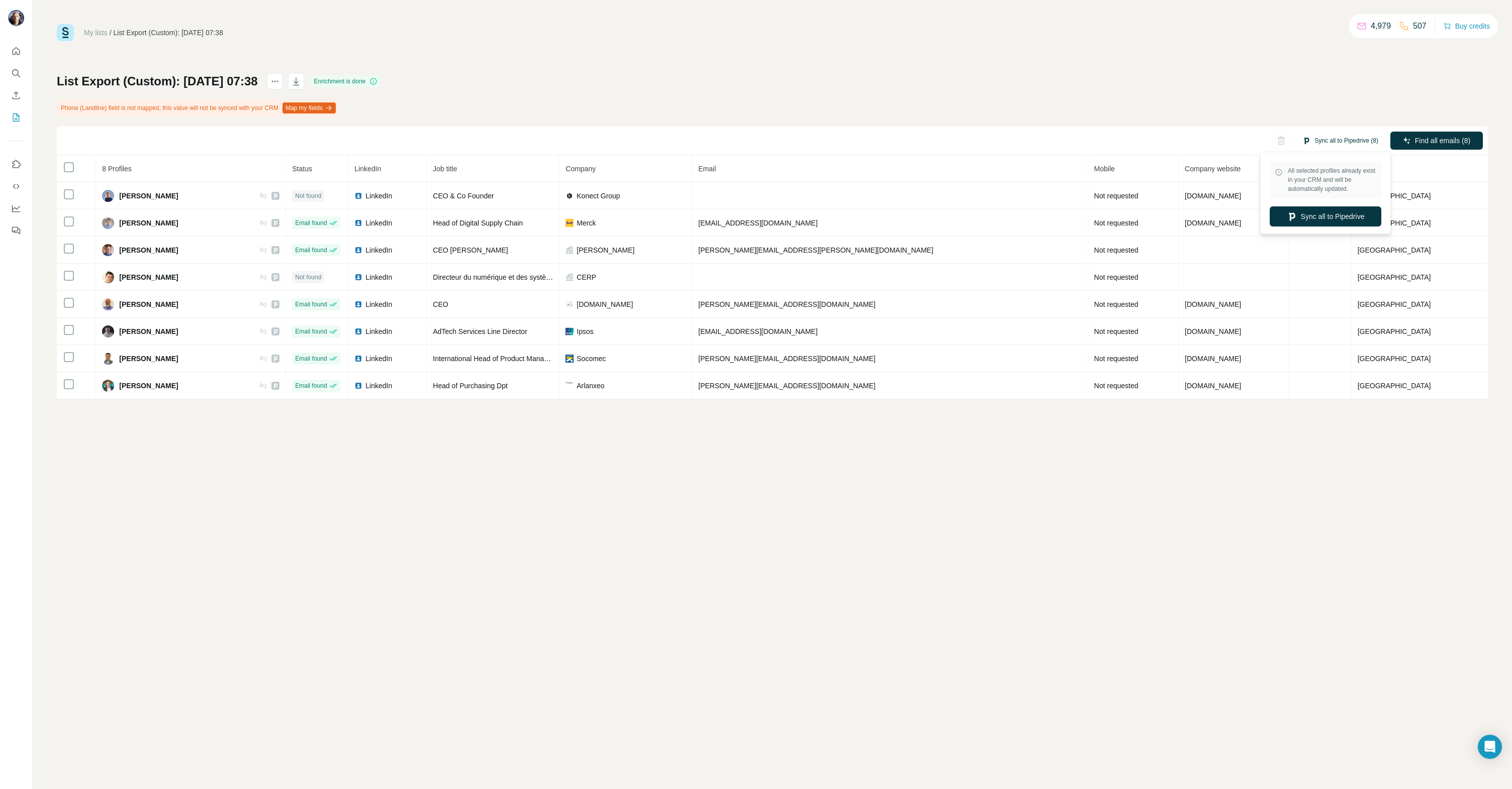
click at [1327, 135] on button "Sync all to Pipedrive (8)" at bounding box center [1339, 141] width 90 height 15
click at [1316, 214] on button "Sync all to Pipedrive" at bounding box center [1325, 216] width 112 height 20
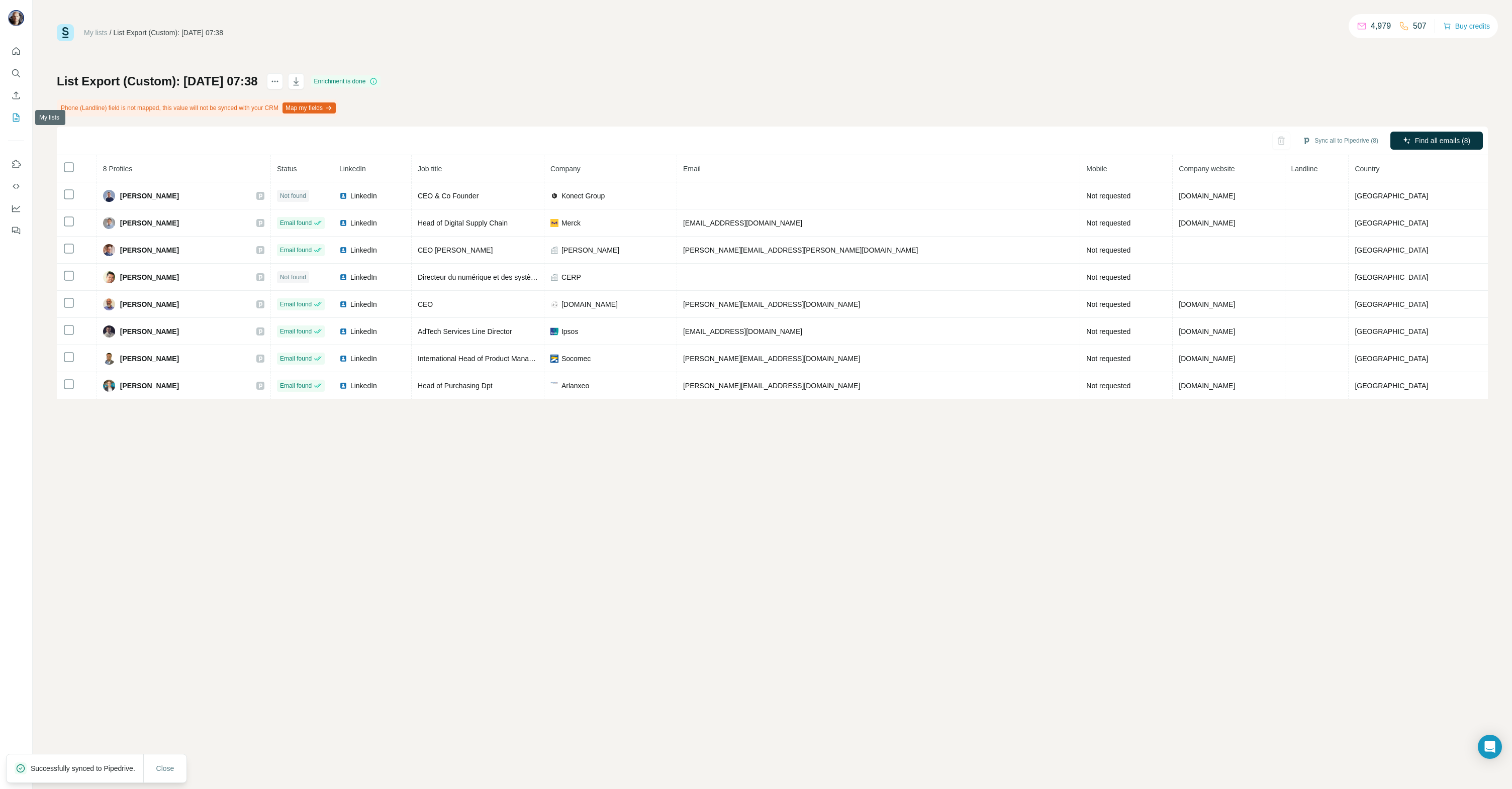
click at [18, 118] on icon "My lists" at bounding box center [16, 117] width 10 height 10
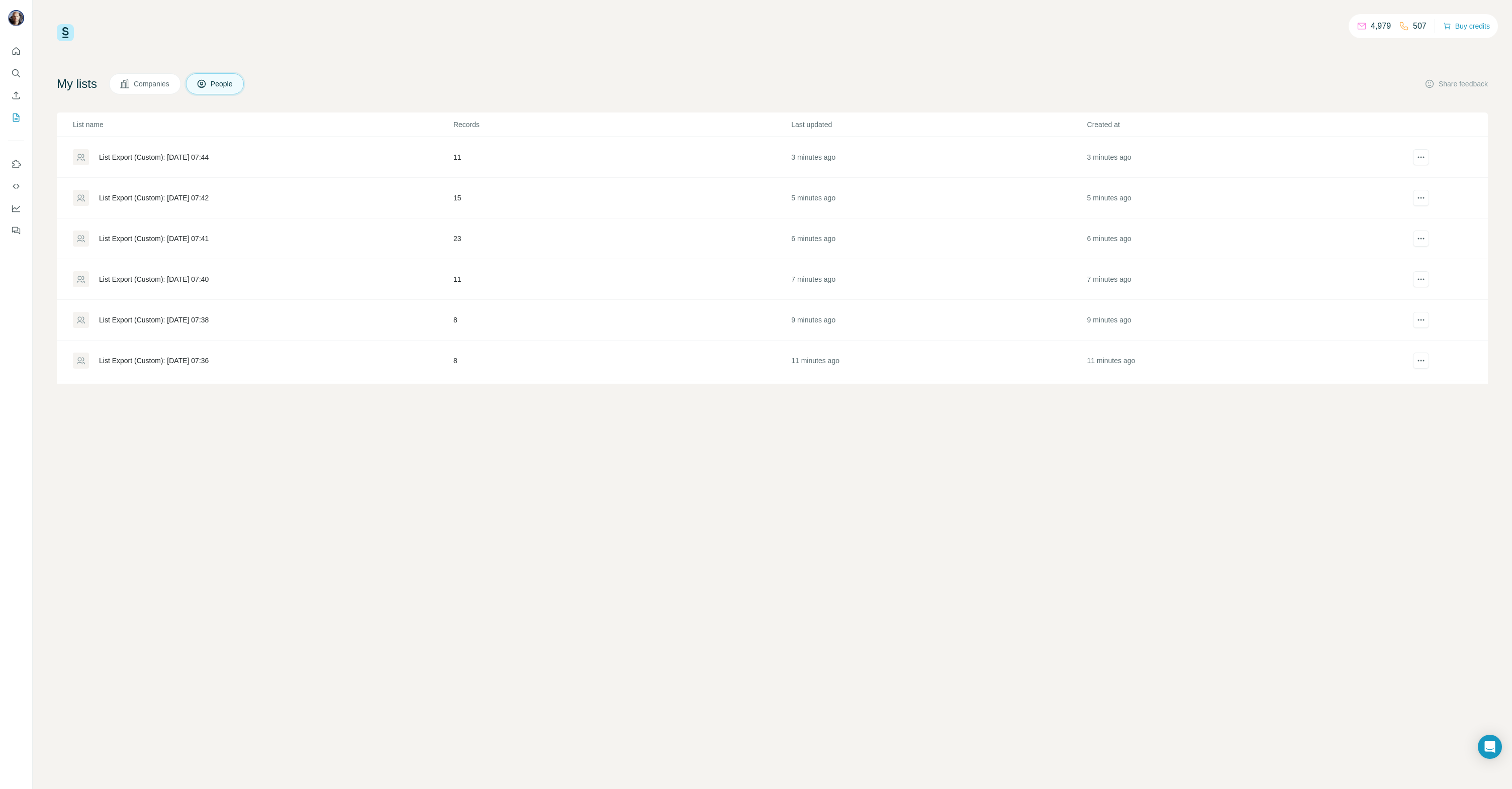
click at [208, 277] on div "List Export (Custom): [DATE] 07:40" at bounding box center [154, 279] width 110 height 10
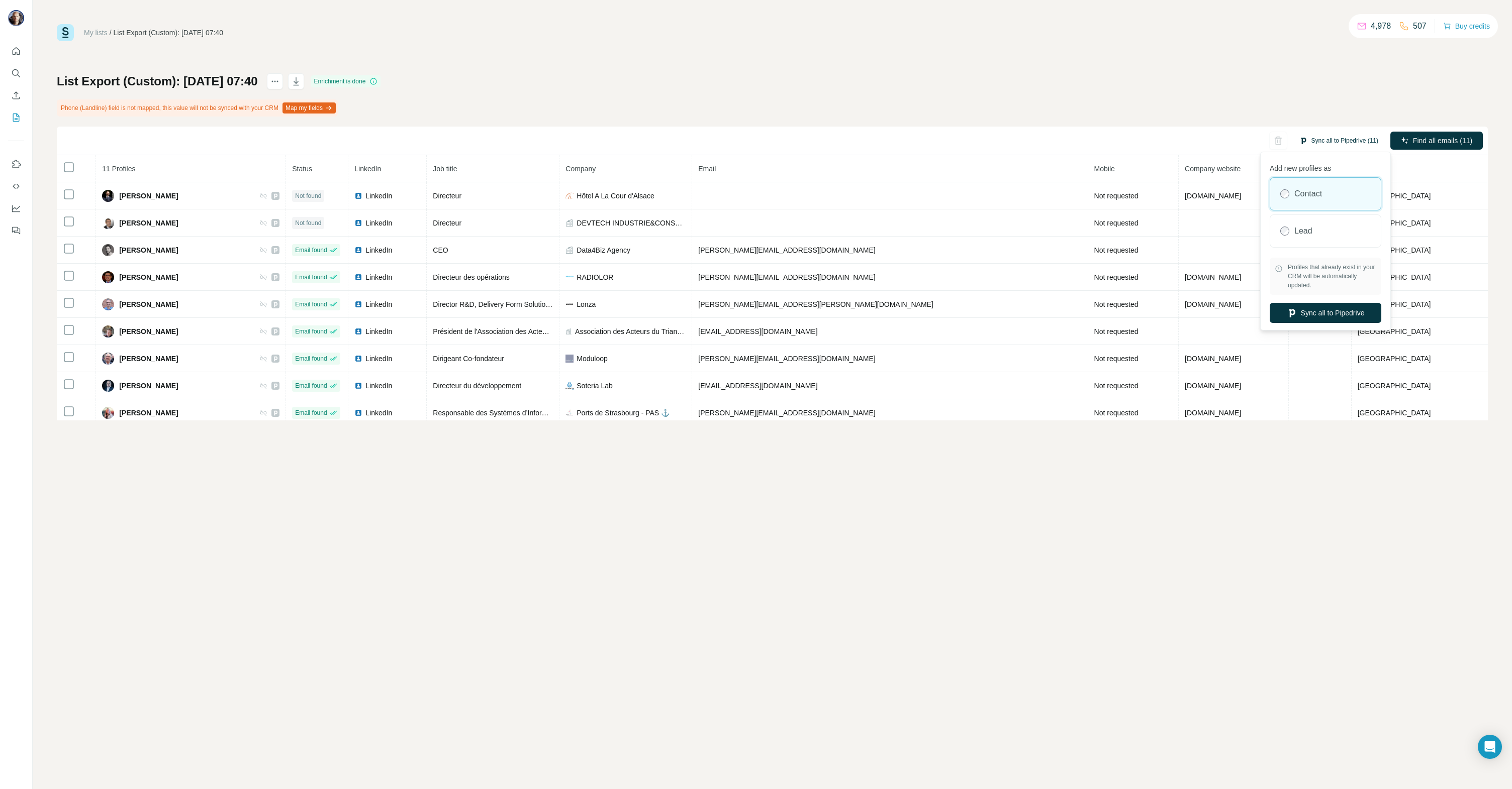
click at [1340, 137] on button "Sync all to Pipedrive (11)" at bounding box center [1339, 141] width 93 height 15
click at [1318, 311] on button "Sync all to Pipedrive" at bounding box center [1325, 313] width 112 height 20
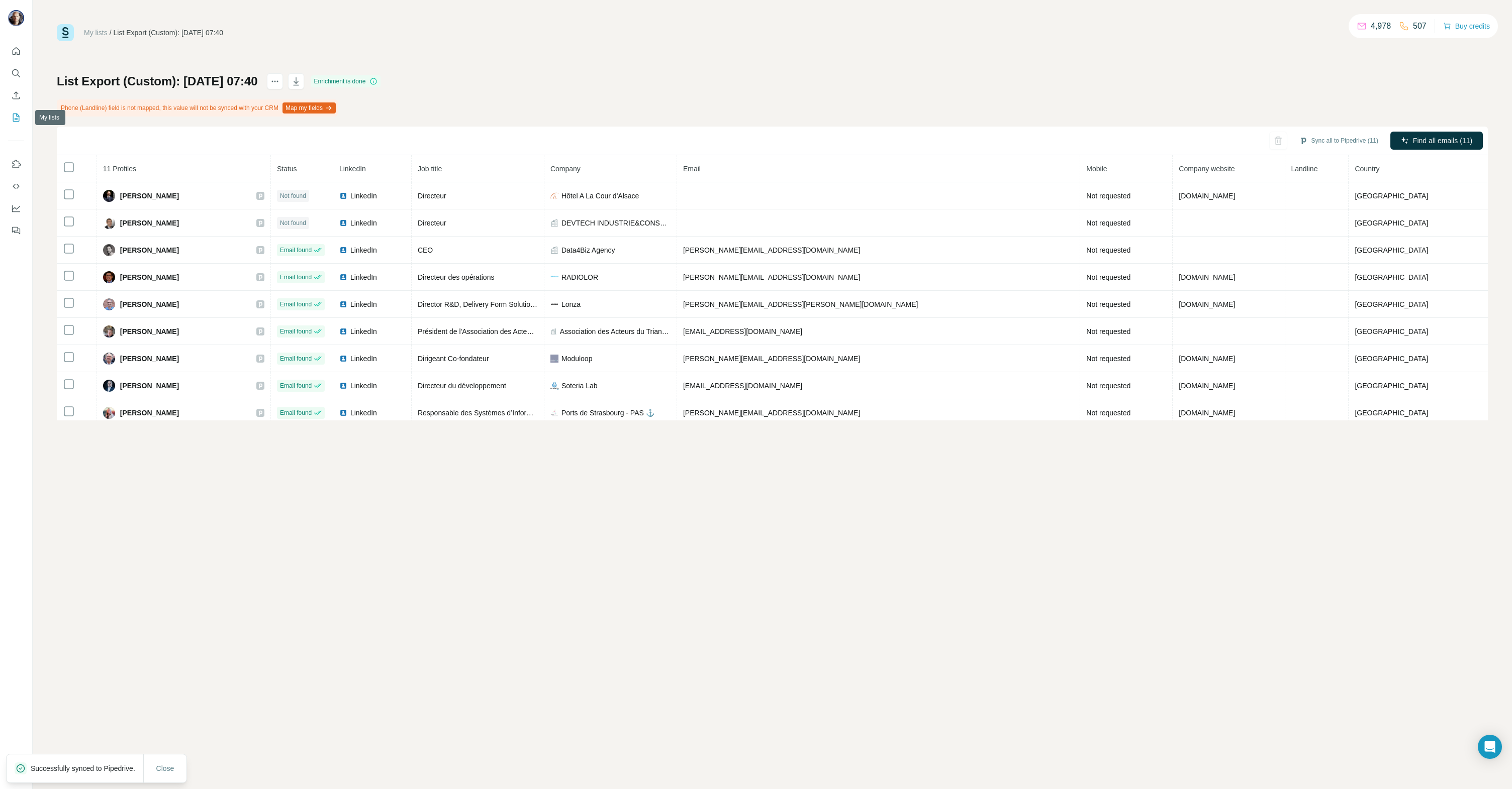
click at [13, 122] on icon "My lists" at bounding box center [16, 117] width 10 height 10
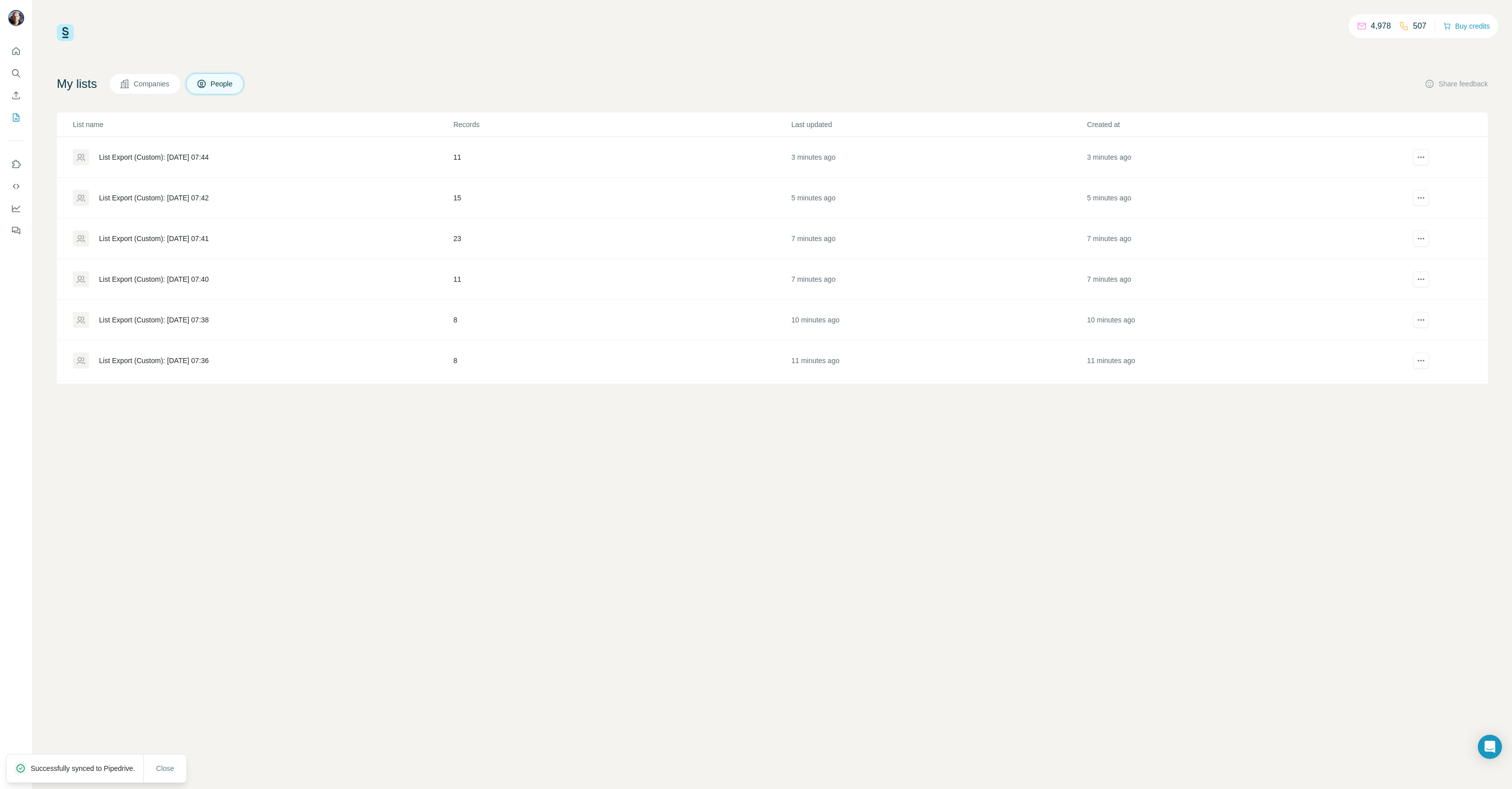
click at [200, 241] on div "List Export (Custom): [DATE] 07:41" at bounding box center [154, 239] width 110 height 10
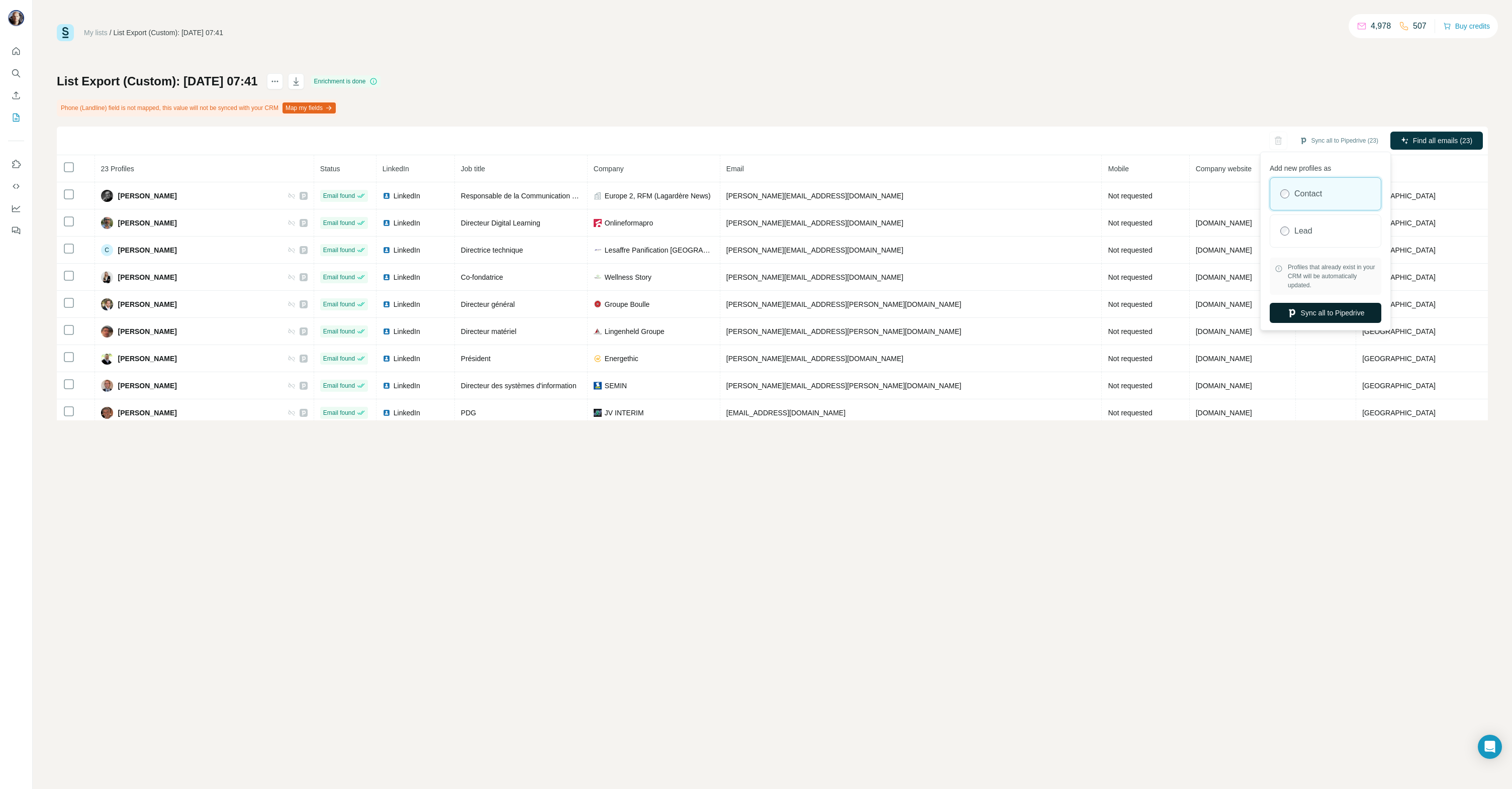
click at [1318, 312] on button "Sync all to Pipedrive" at bounding box center [1325, 313] width 112 height 20
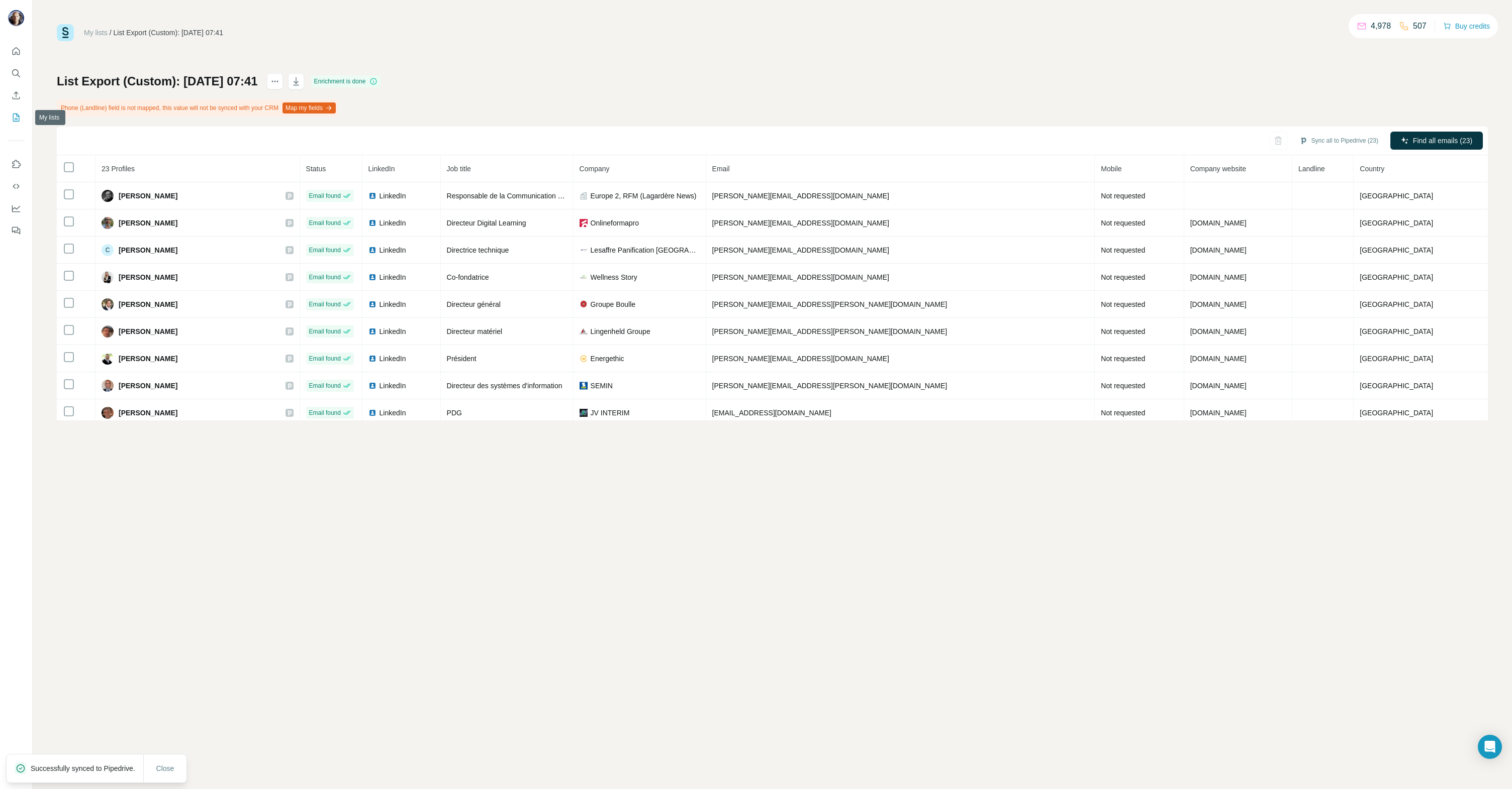
click at [17, 115] on icon "My lists" at bounding box center [16, 117] width 10 height 10
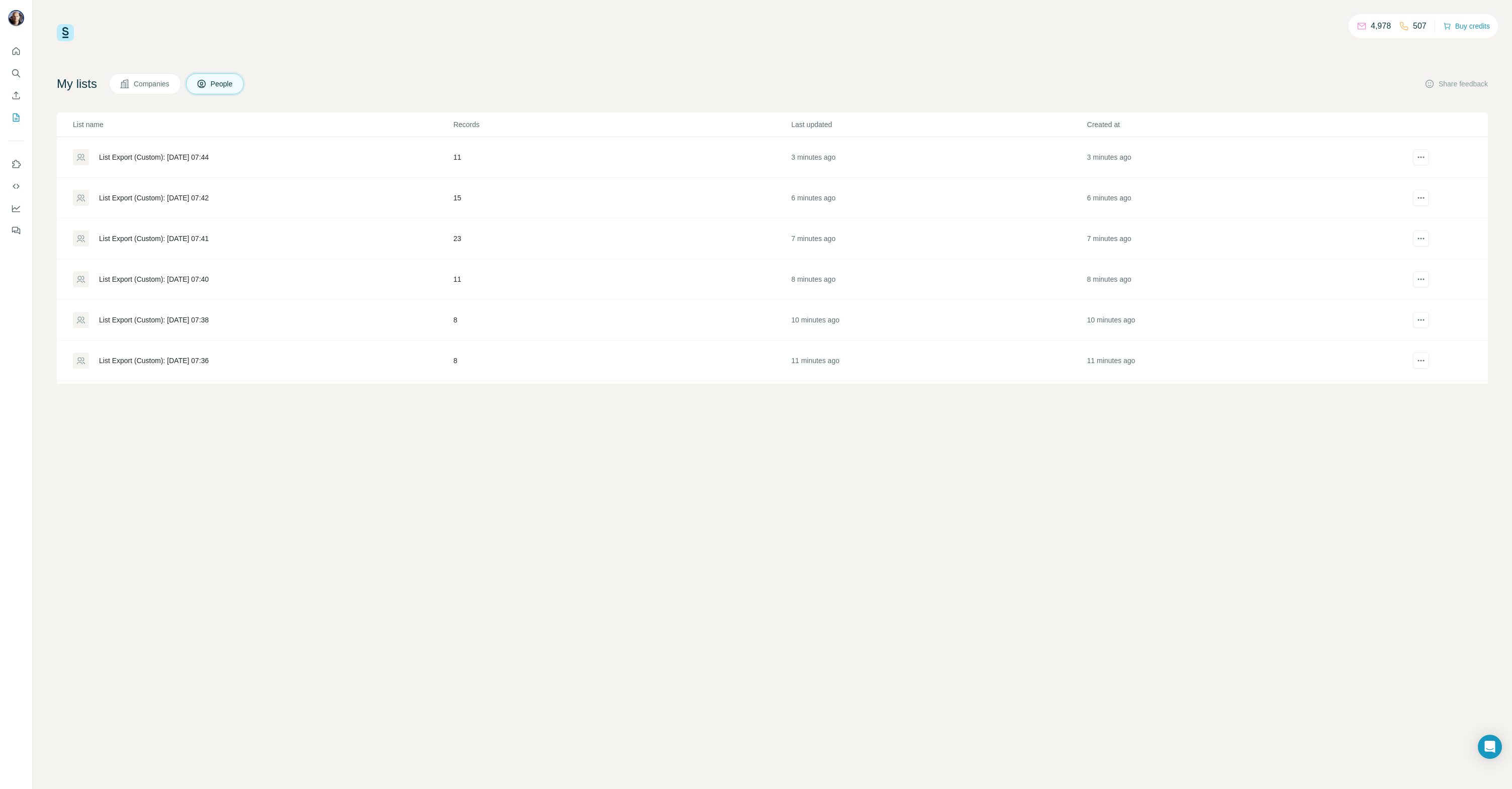
click at [142, 192] on div "List Export (Custom): [DATE] 07:42" at bounding box center [262, 198] width 380 height 16
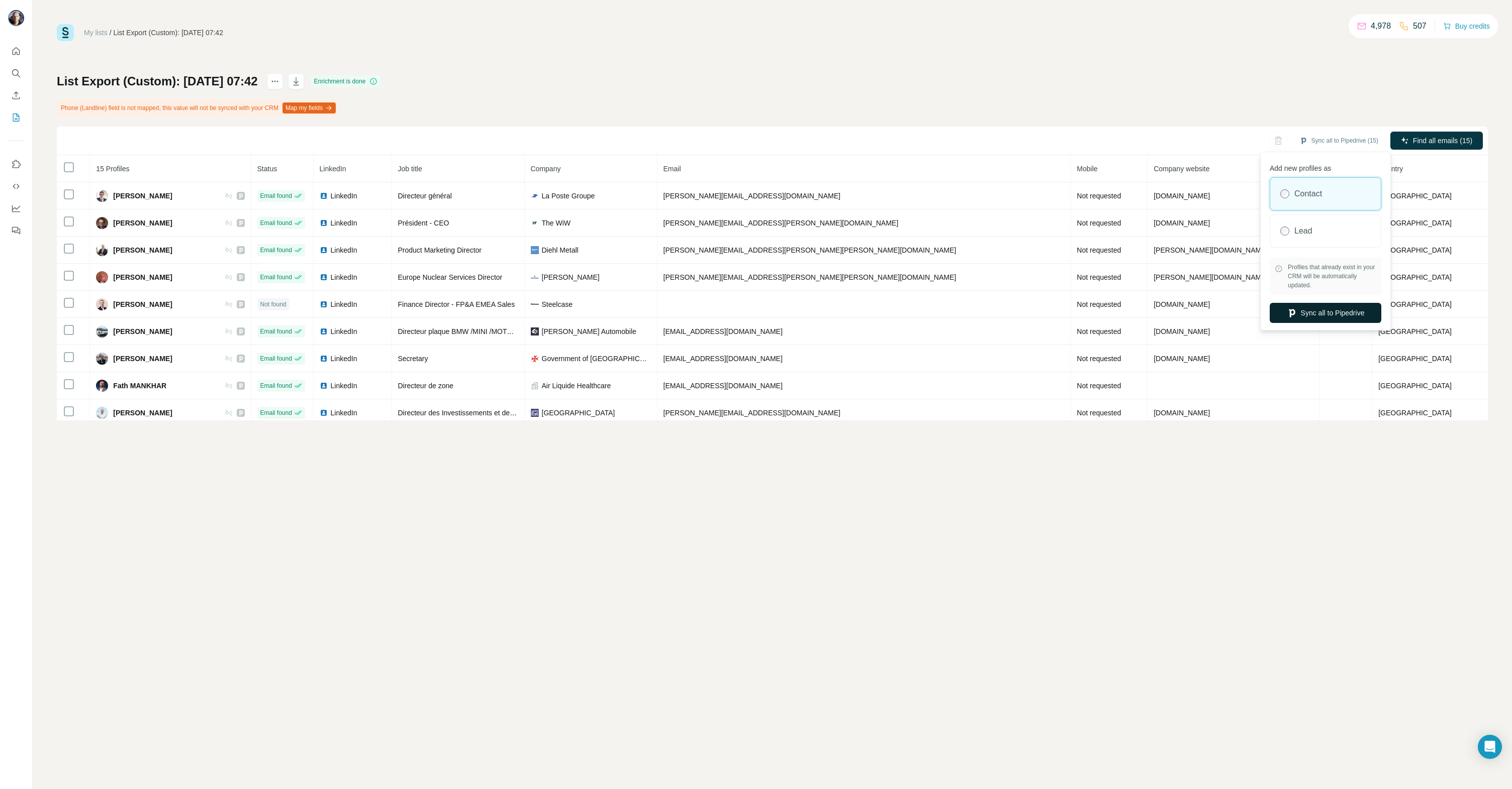
click at [1313, 309] on button "Sync all to Pipedrive" at bounding box center [1325, 313] width 112 height 20
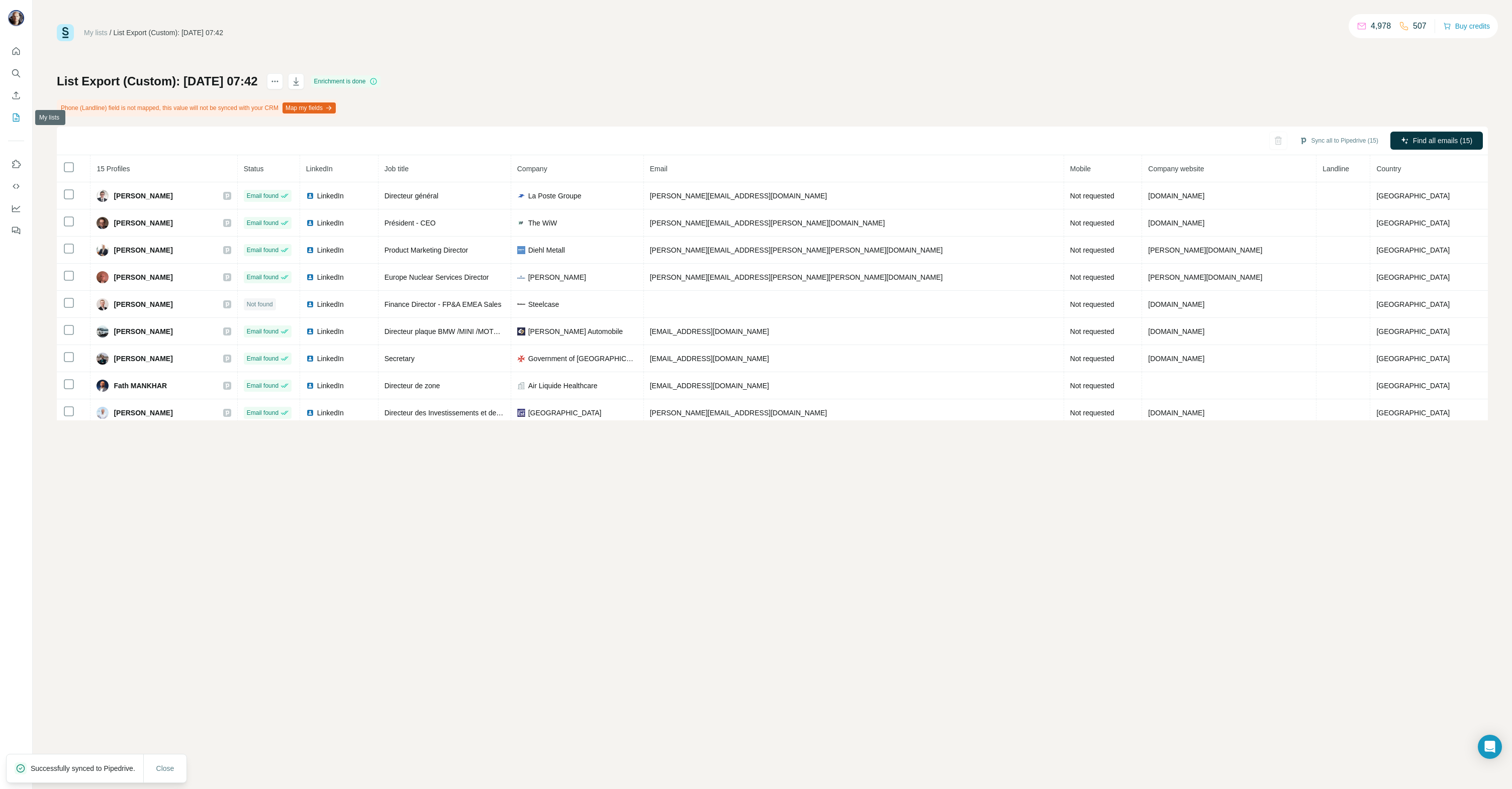
click at [15, 119] on icon "My lists" at bounding box center [16, 117] width 10 height 10
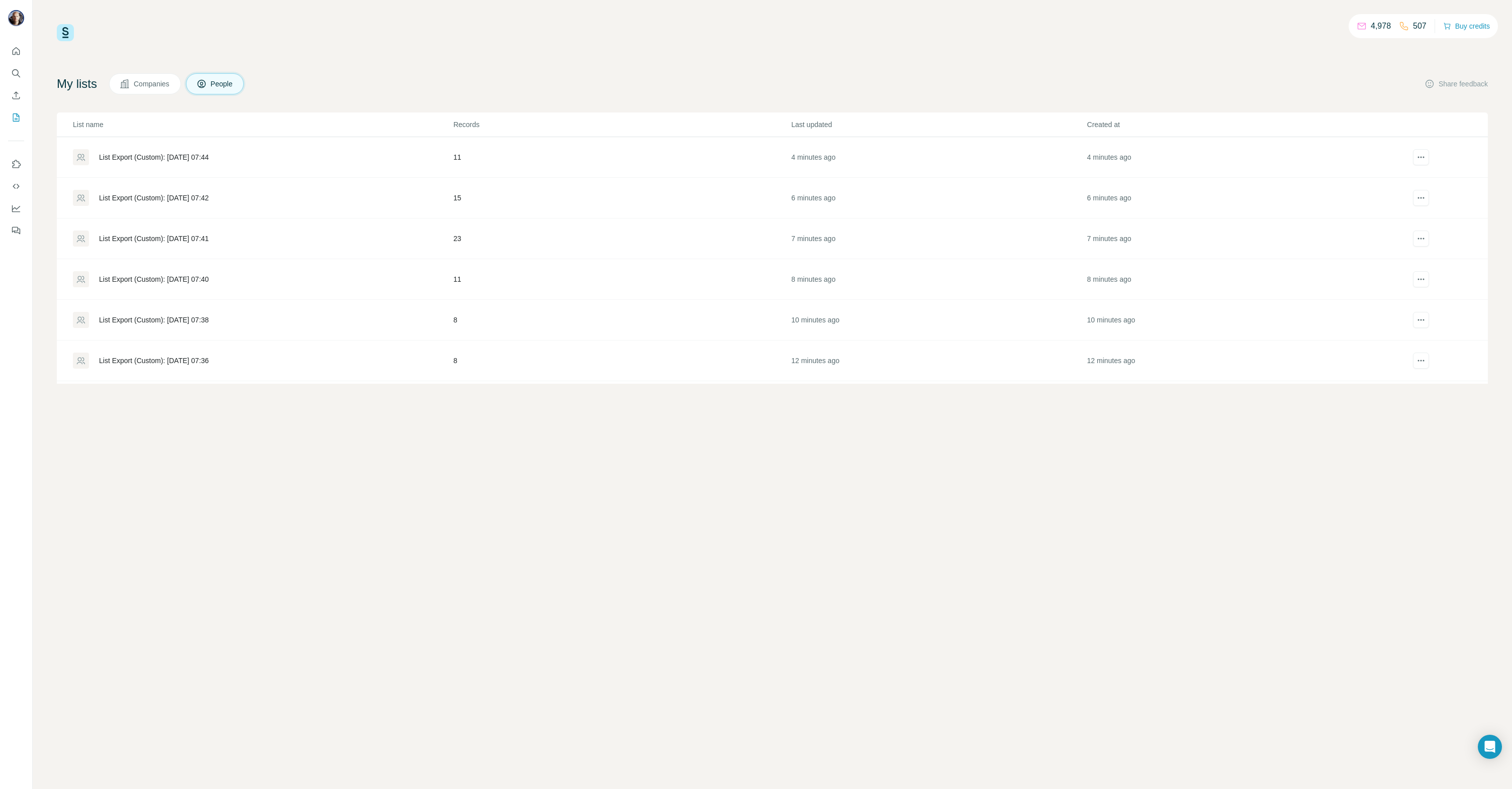
click at [163, 158] on div "List Export (Custom): [DATE] 07:44" at bounding box center [154, 157] width 110 height 10
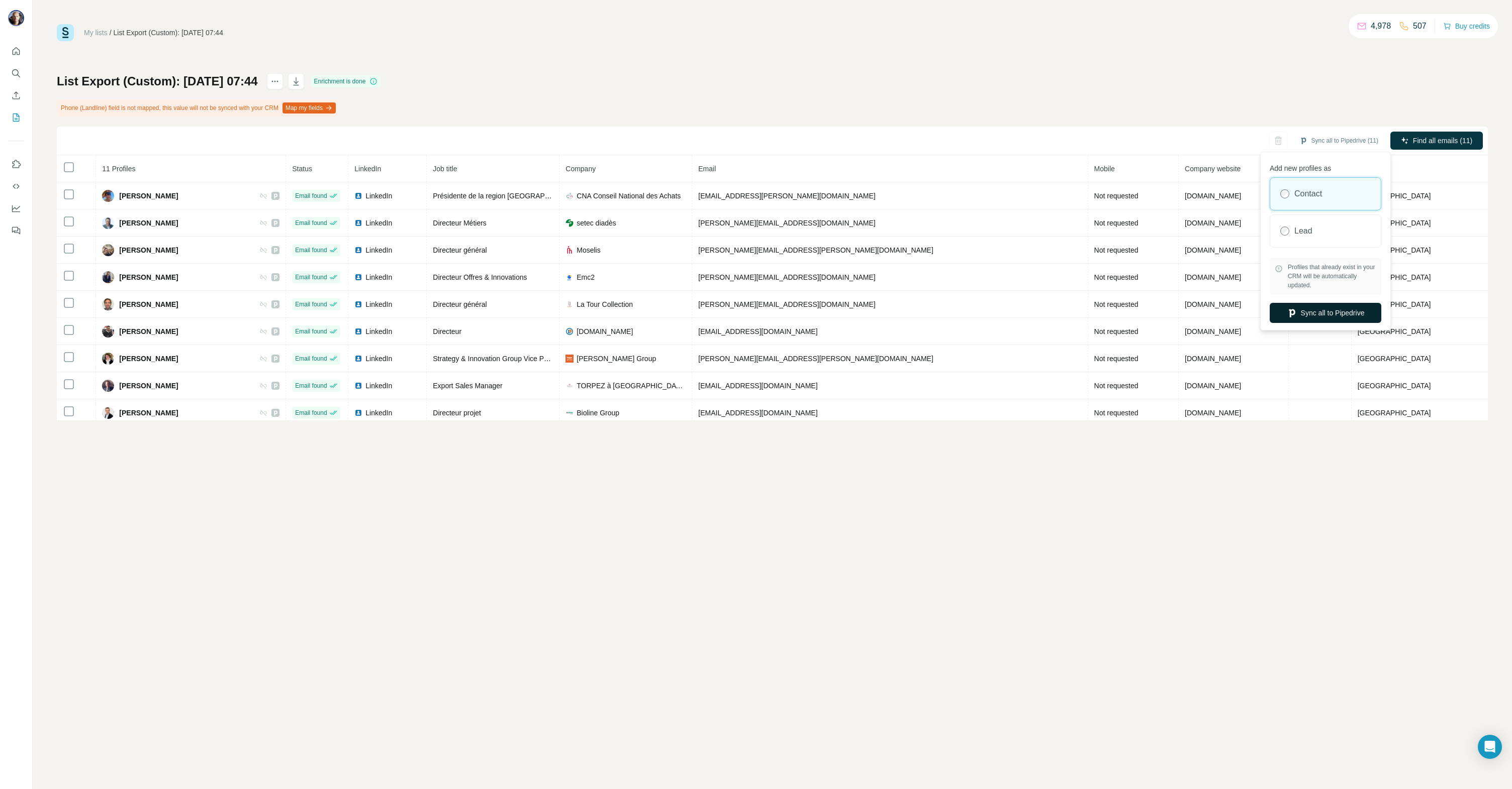
click at [1323, 316] on button "Sync all to Pipedrive" at bounding box center [1325, 313] width 112 height 20
